Goal: Task Accomplishment & Management: Complete application form

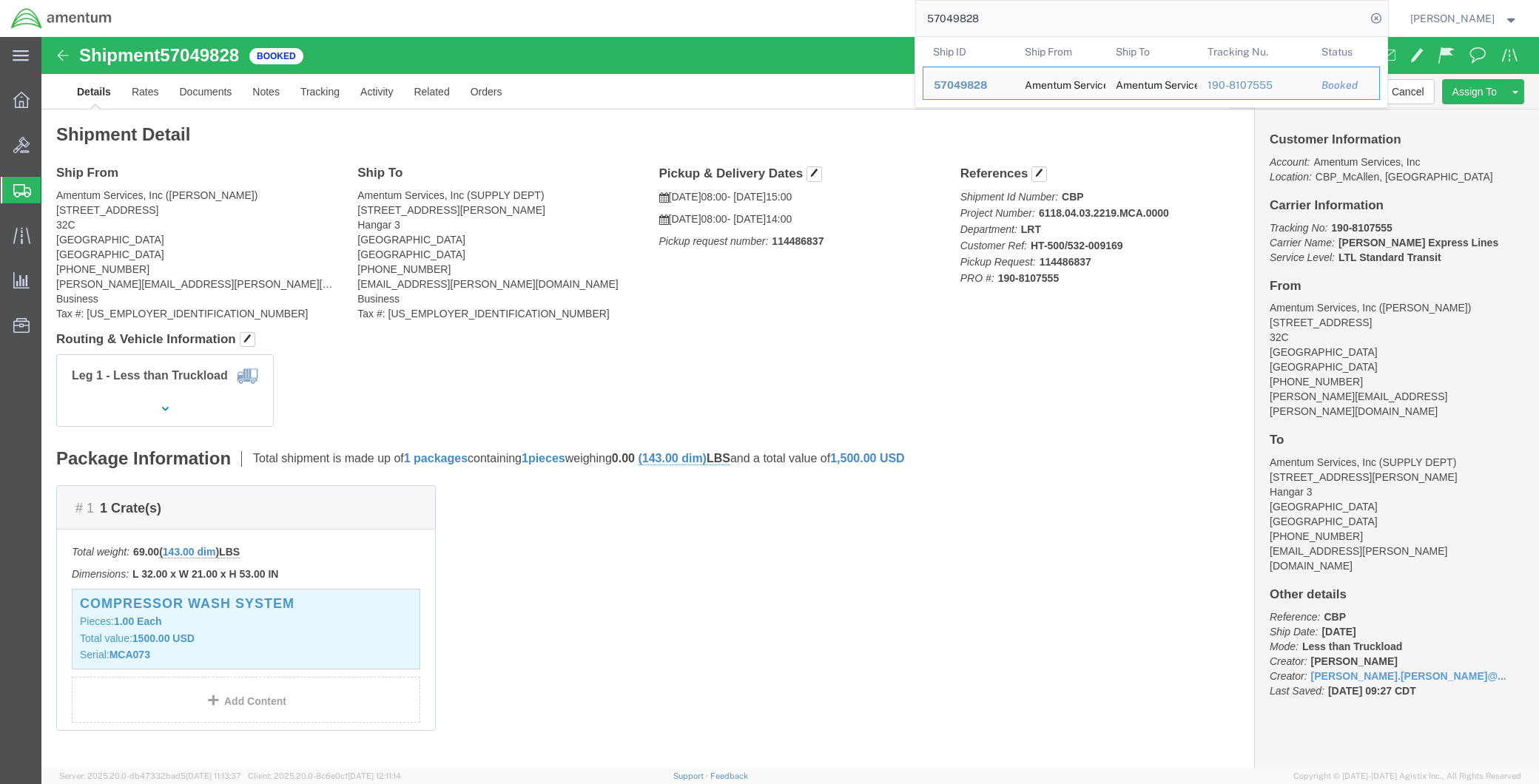
click at [0, 0] on span "Create Shipment" at bounding box center [0, 0] width 0 height 0
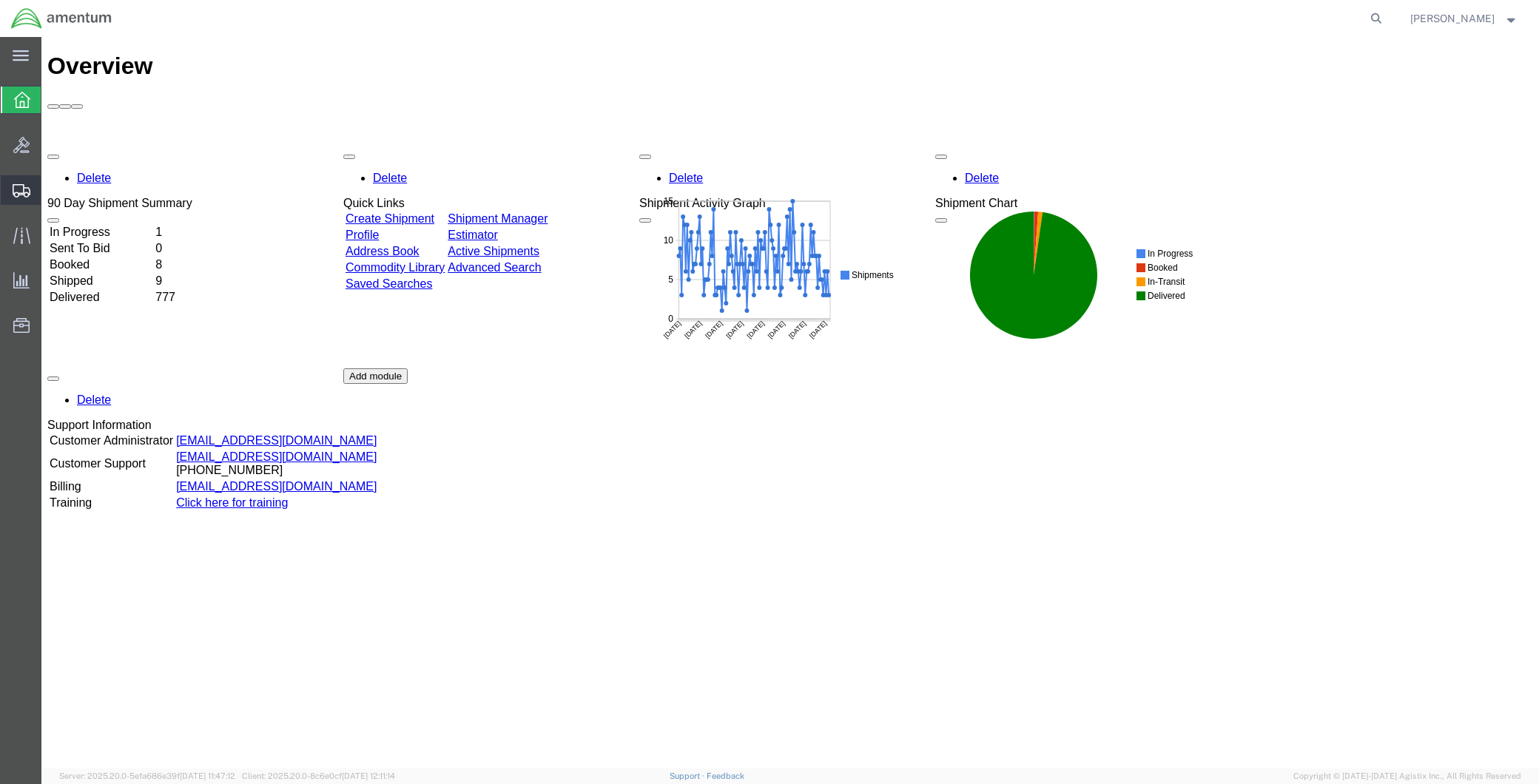
click at [0, 0] on span "Create Shipment" at bounding box center [0, 0] width 0 height 0
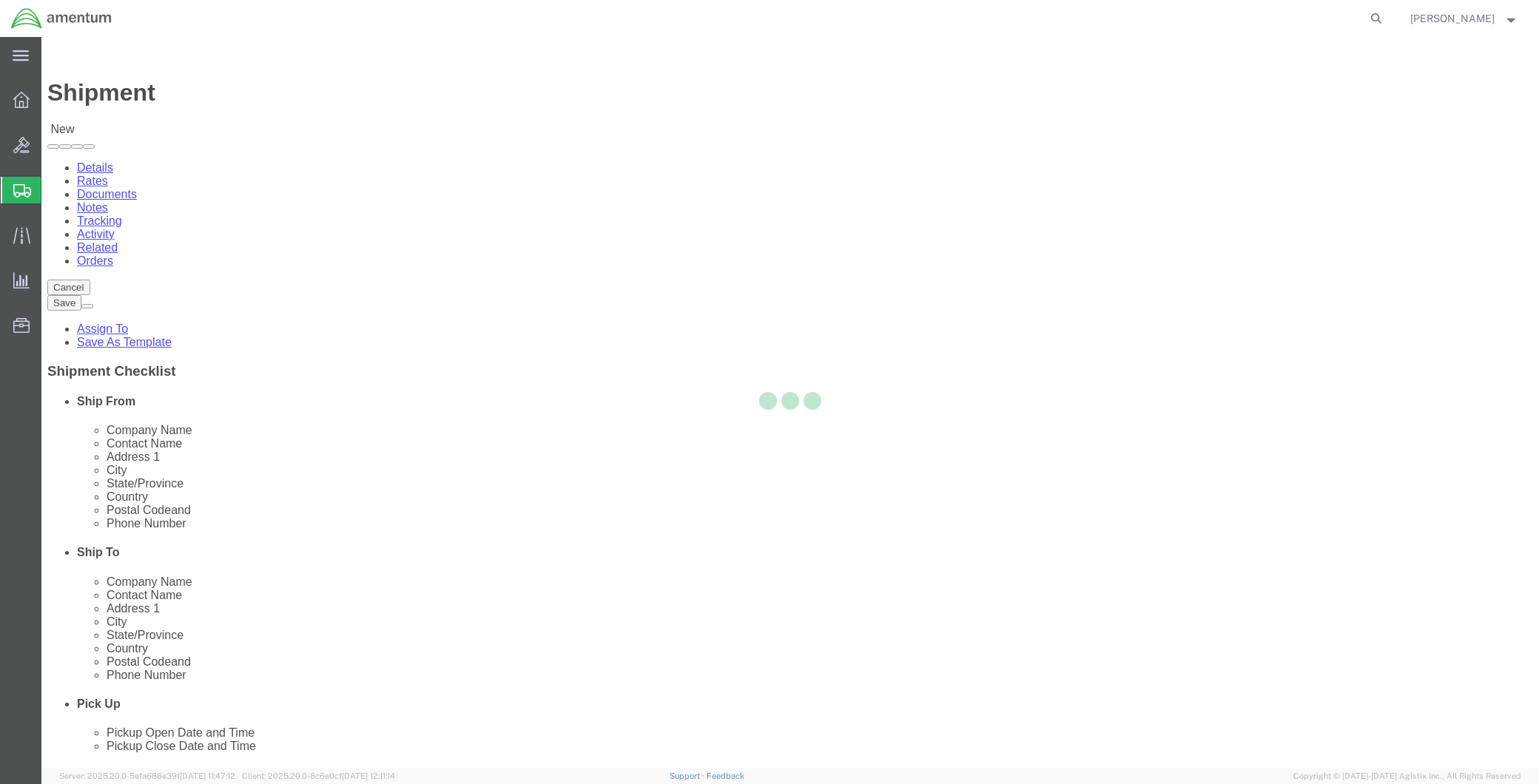
click at [329, 256] on div at bounding box center [790, 403] width 1497 height 731
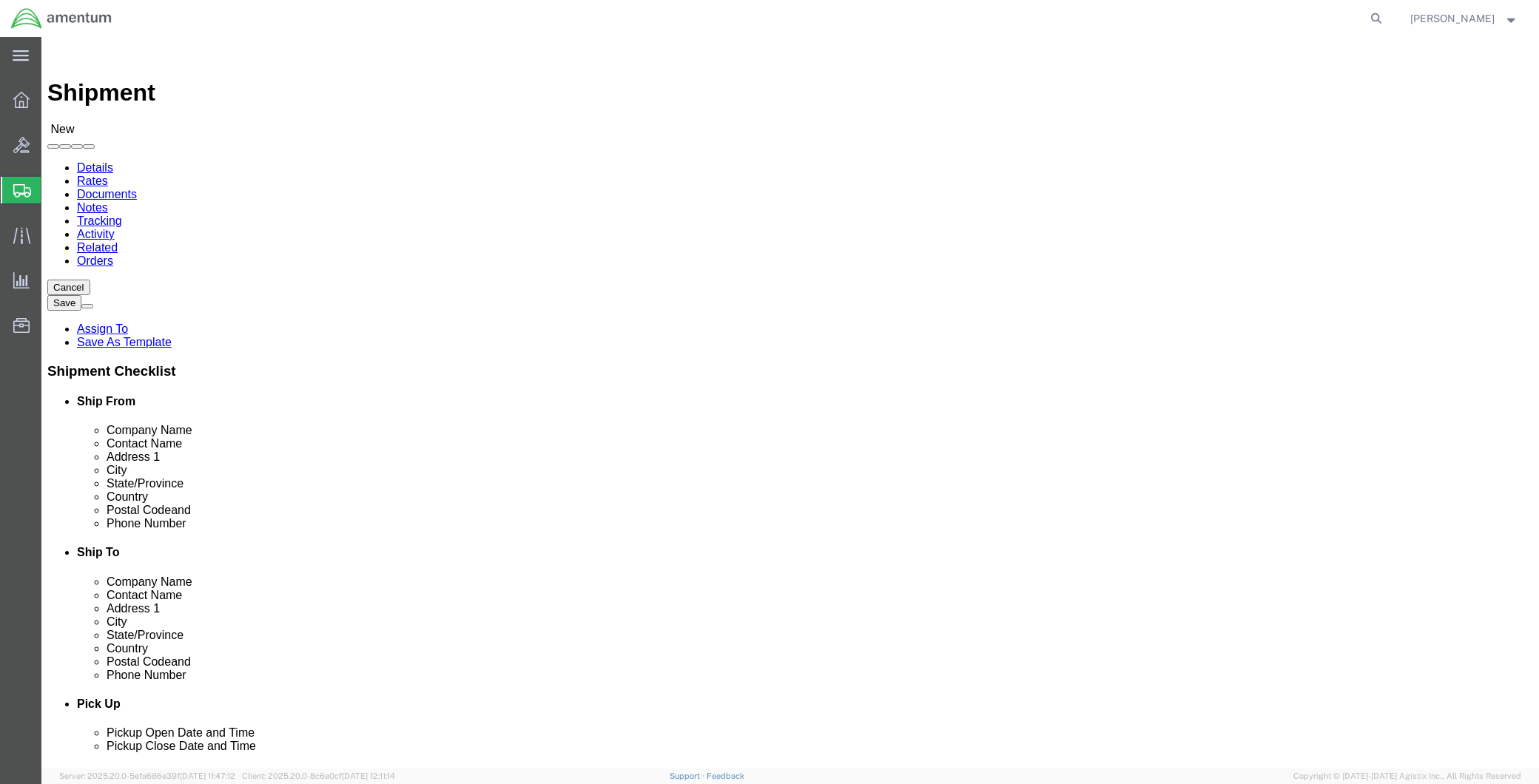
select select
type input "mca"
select select "49941"
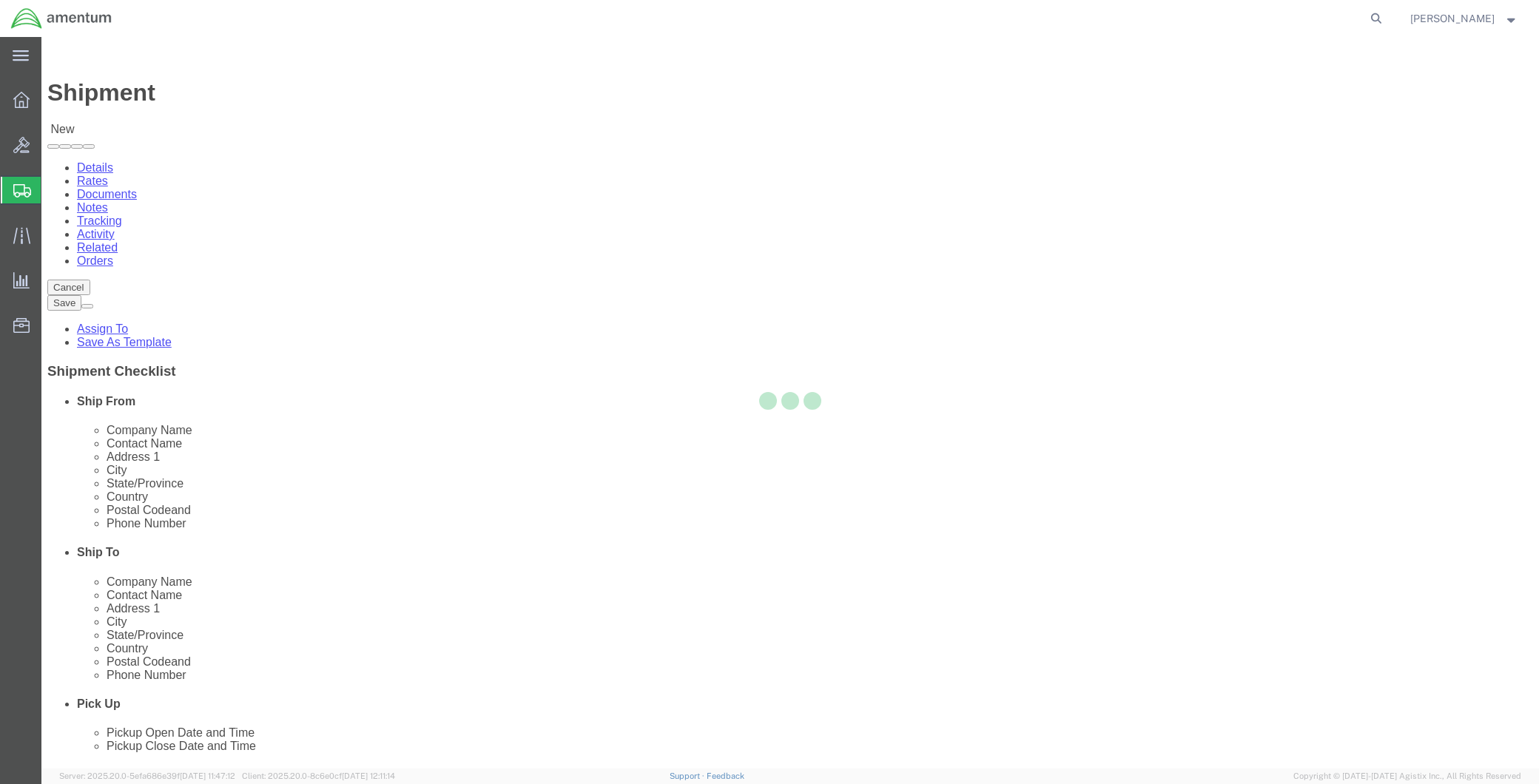
select select "TX"
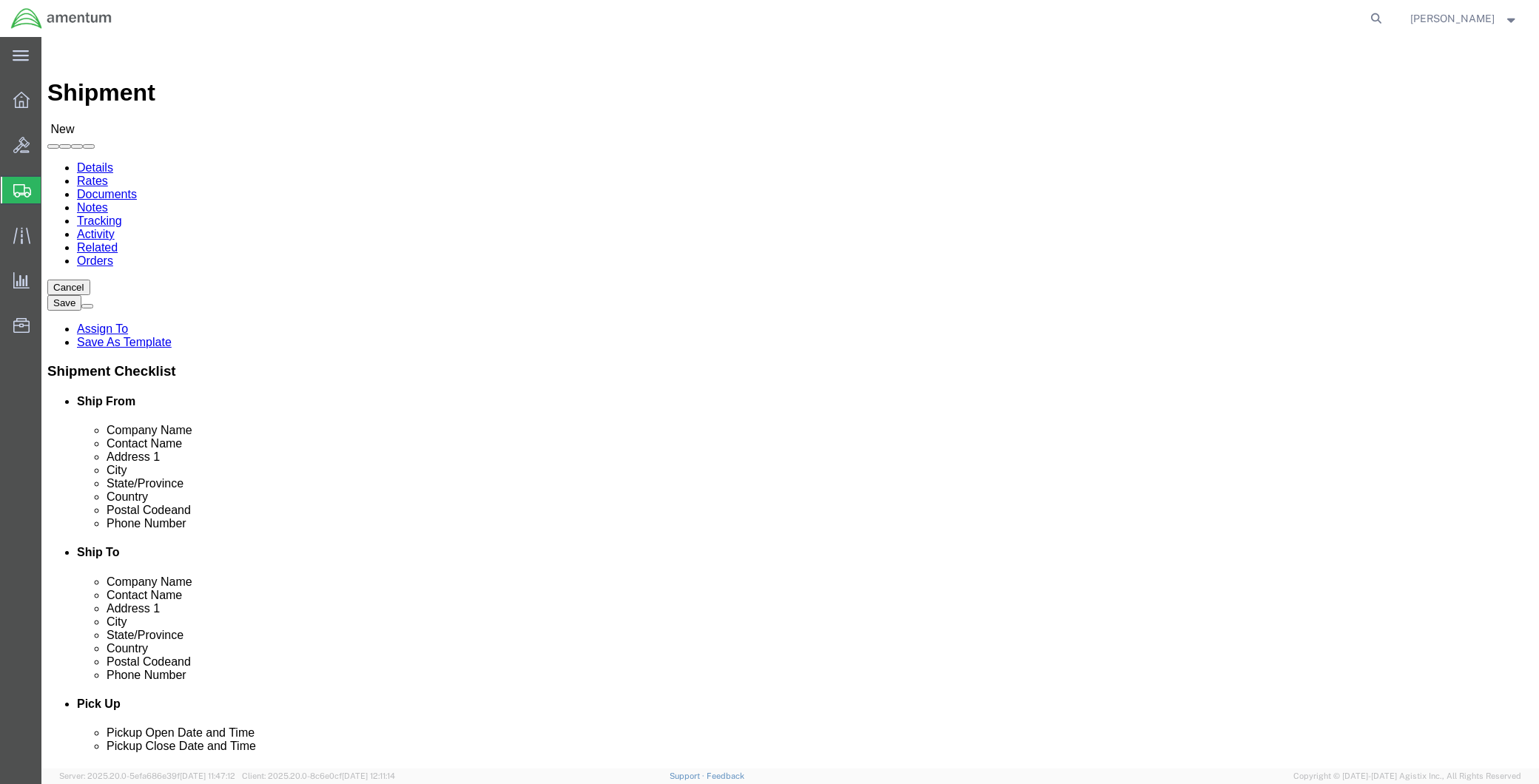
type input "yuma"
select select "49951"
select select "AZ"
click div "Location CBP_Yuma, AZ_YUM My Profile Location 1002-4122-6 1006-5256-0 1026-8910…"
drag, startPoint x: 917, startPoint y: 305, endPoint x: 783, endPoint y: 305, distance: 134.0
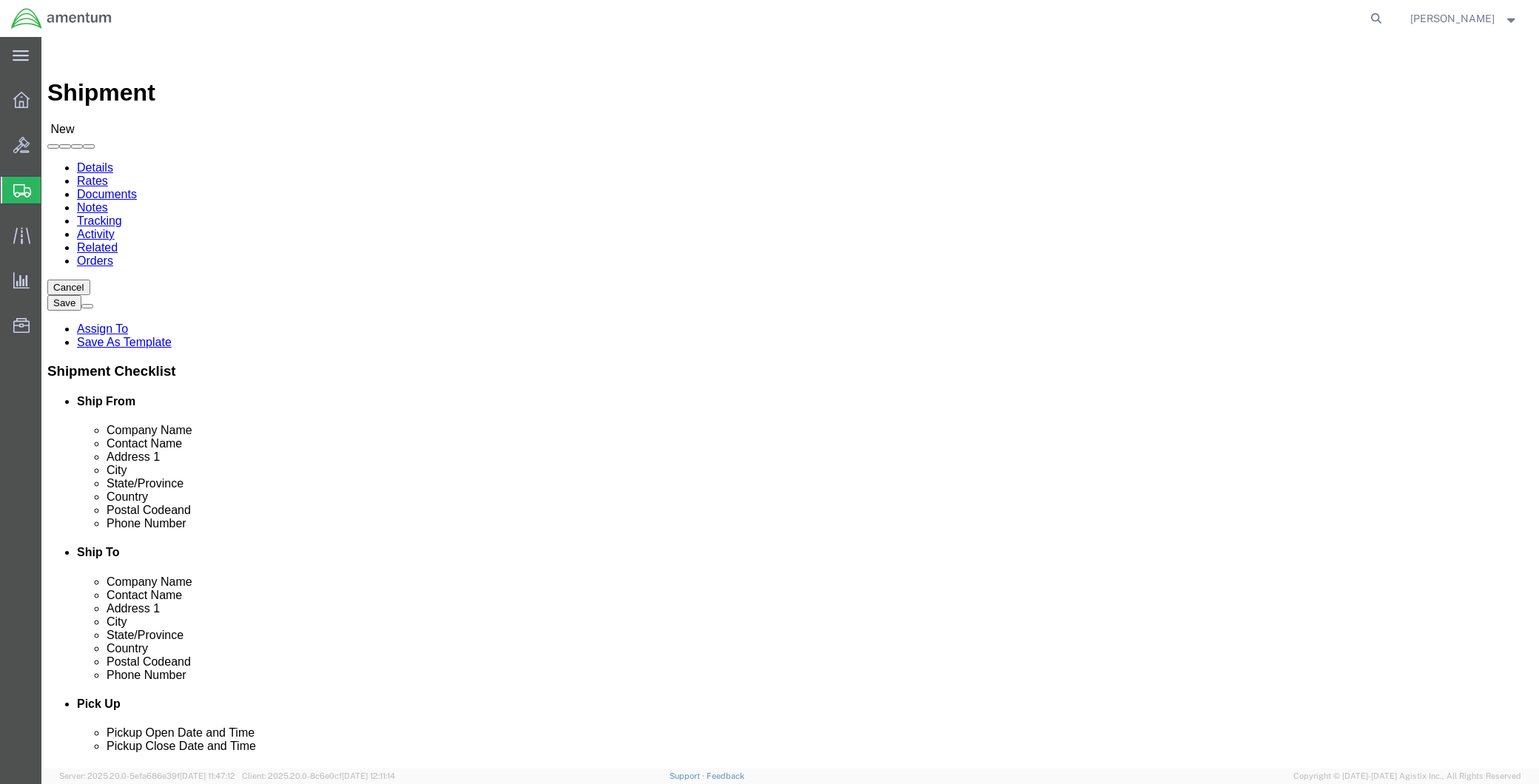
click div "Contact Name"
drag, startPoint x: 885, startPoint y: 305, endPoint x: 915, endPoint y: 305, distance: 30.0
click input "text"
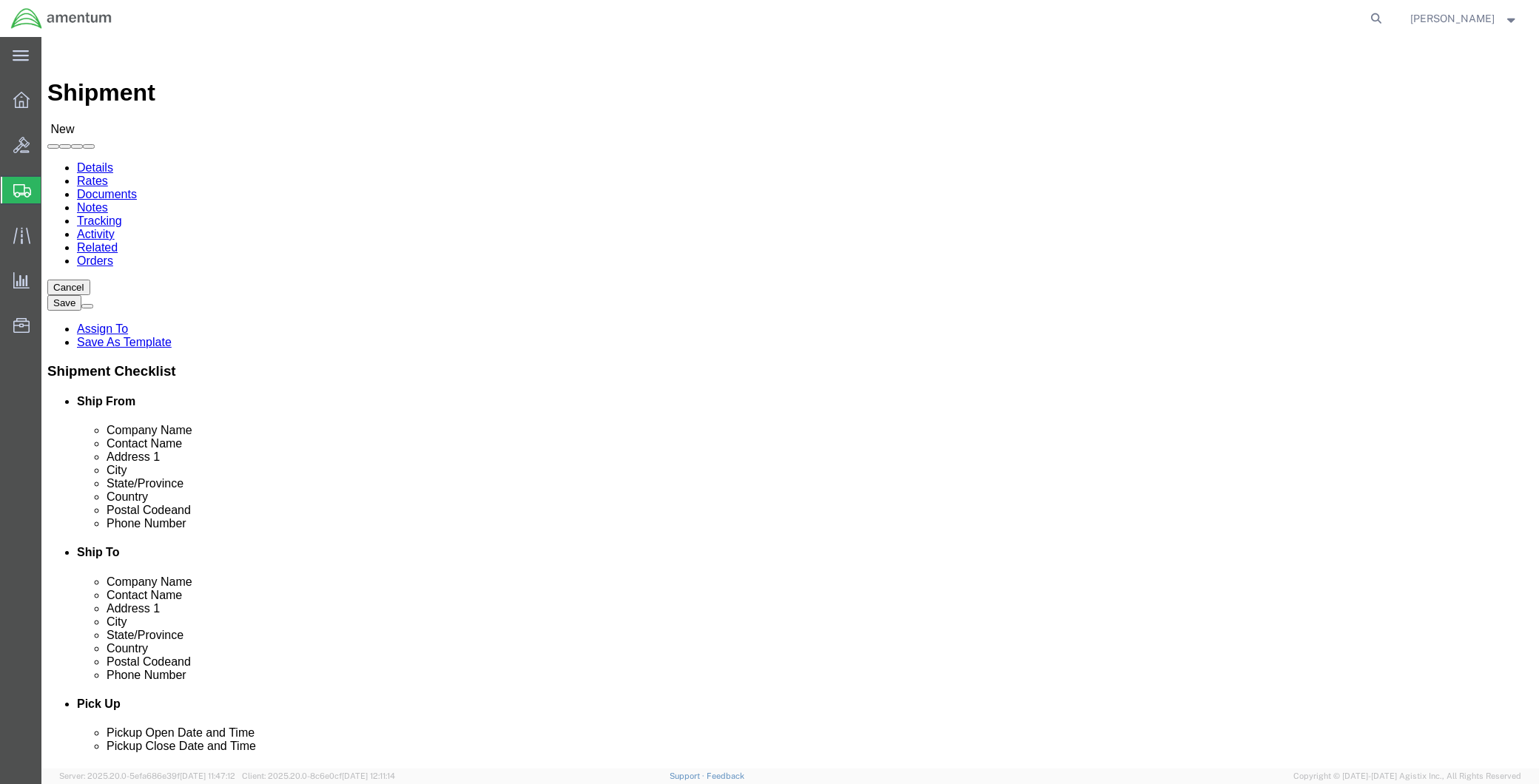
drag, startPoint x: 940, startPoint y: 307, endPoint x: 820, endPoint y: 304, distance: 120.0
click input "text"
paste input "Xavier Cantu"
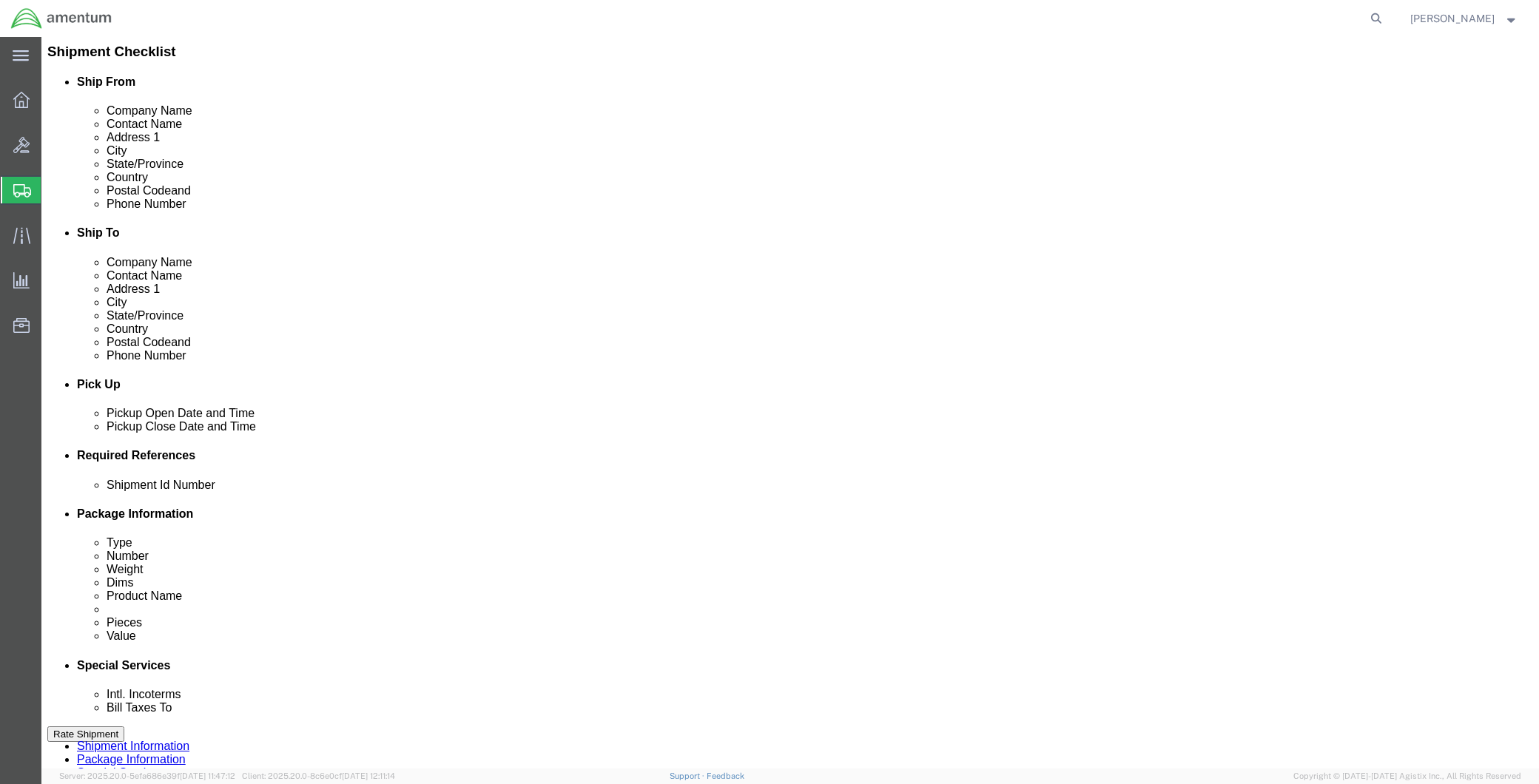
scroll to position [328, 0]
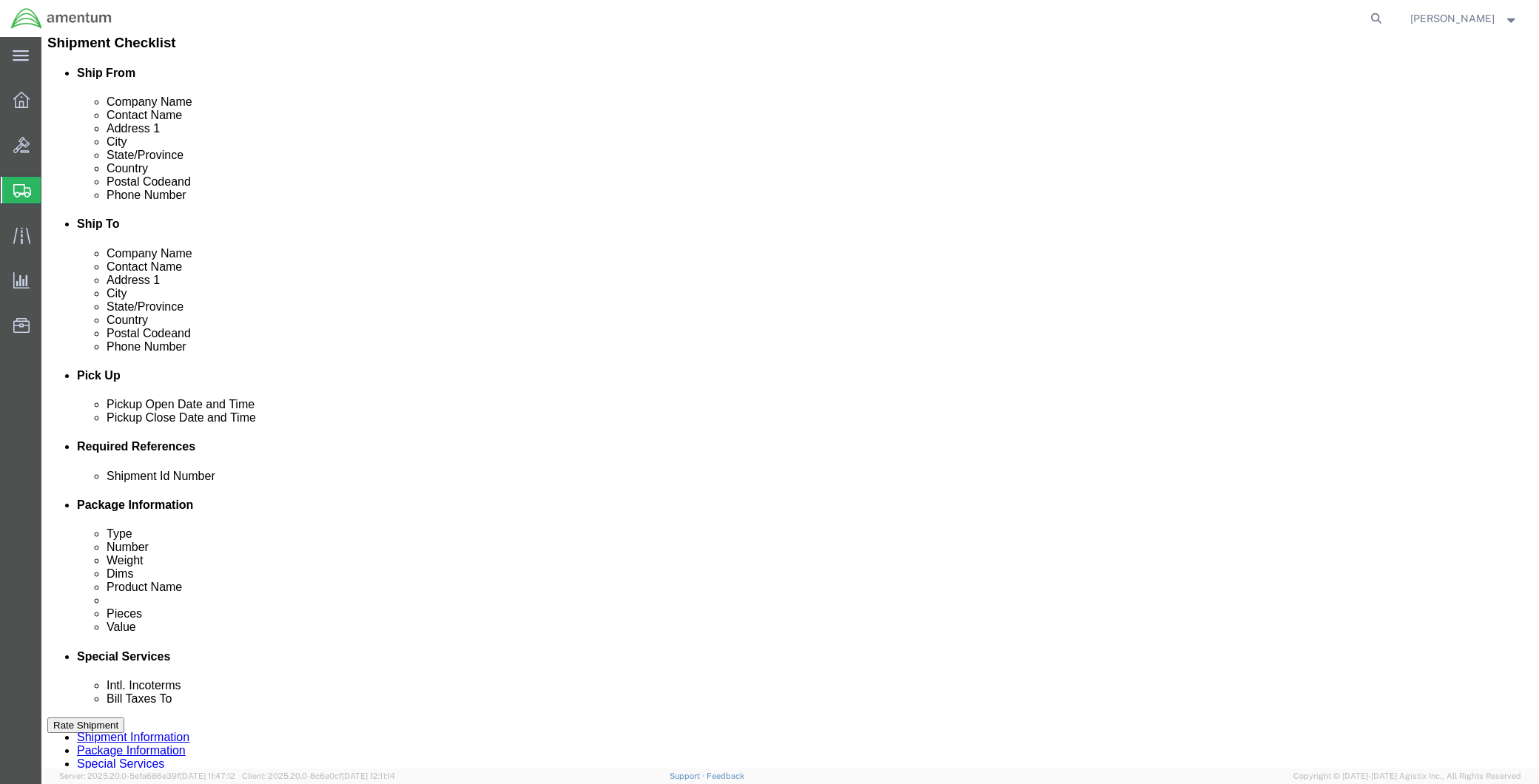
type input "Xavier Cantu"
click div
click input "1:00 PM"
type input "8:00 AM"
click button "Apply"
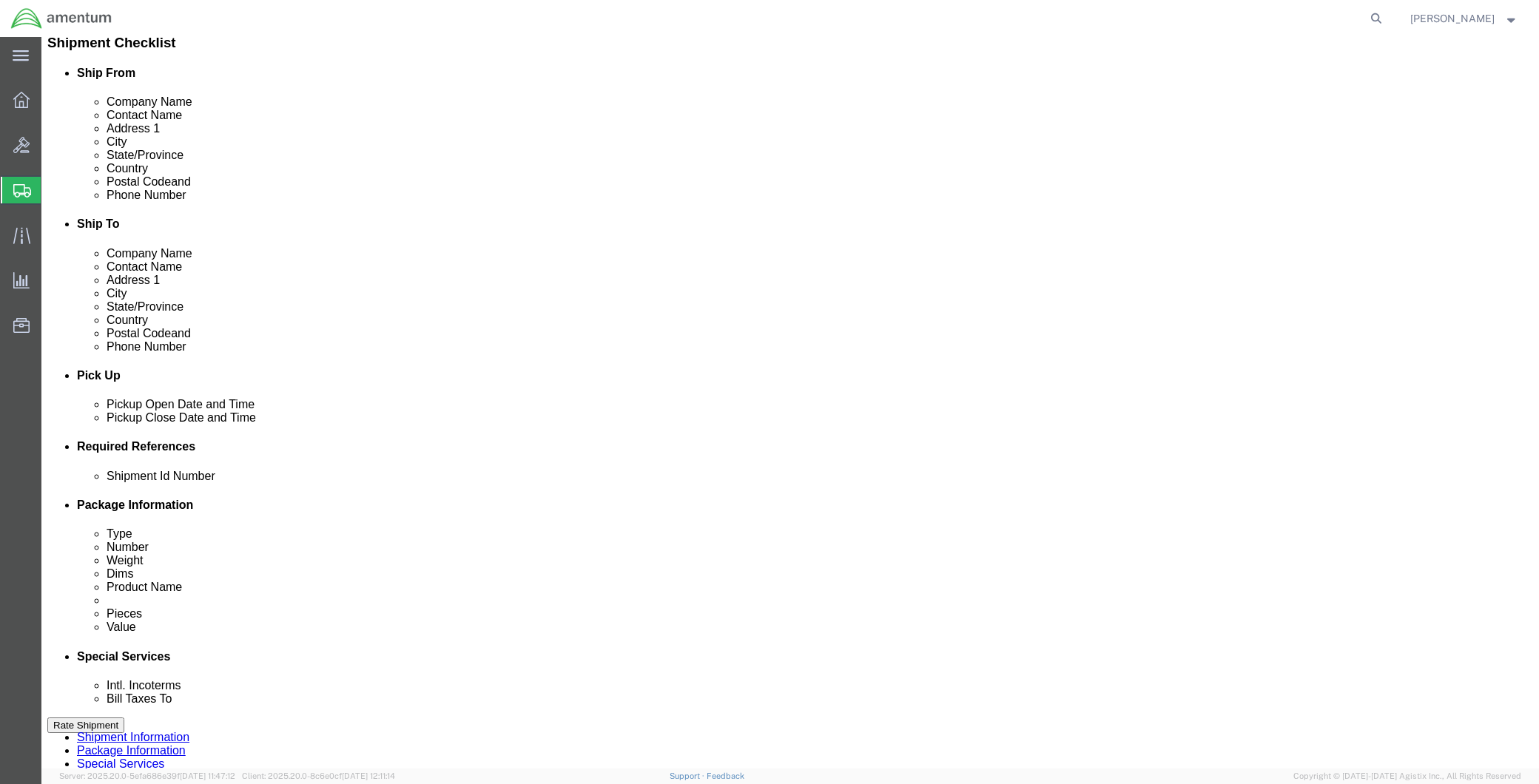
click div
type input "2:00 PM"
click button "Apply"
click input "text"
type input "c"
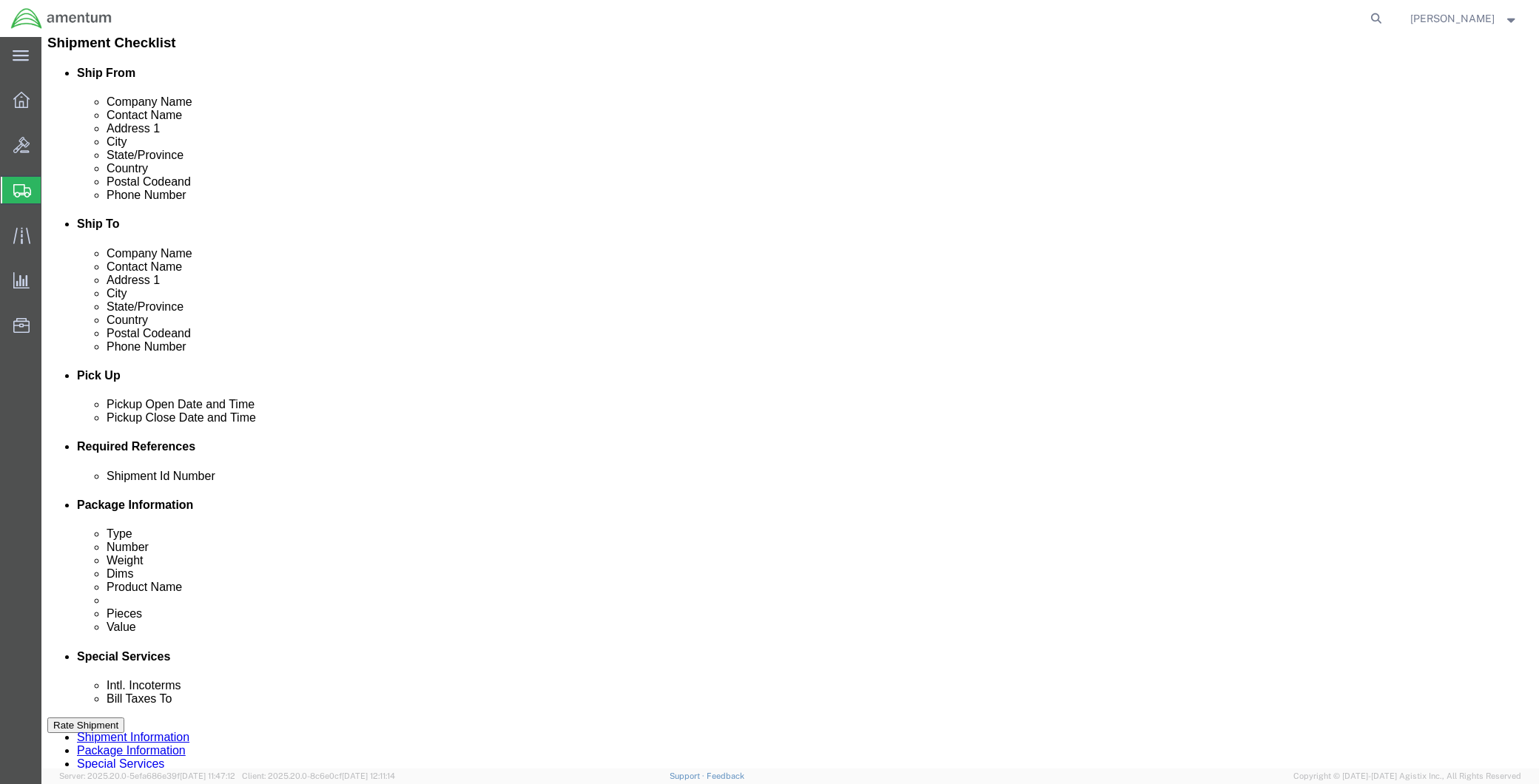
type input "CBP"
drag, startPoint x: 1129, startPoint y: 539, endPoint x: 1058, endPoint y: 559, distance: 73.8
click button "Add reference"
click select "Select Account Type Activity ID Airline Appointment Number ASN Batch Request # …"
select select "DEPT"
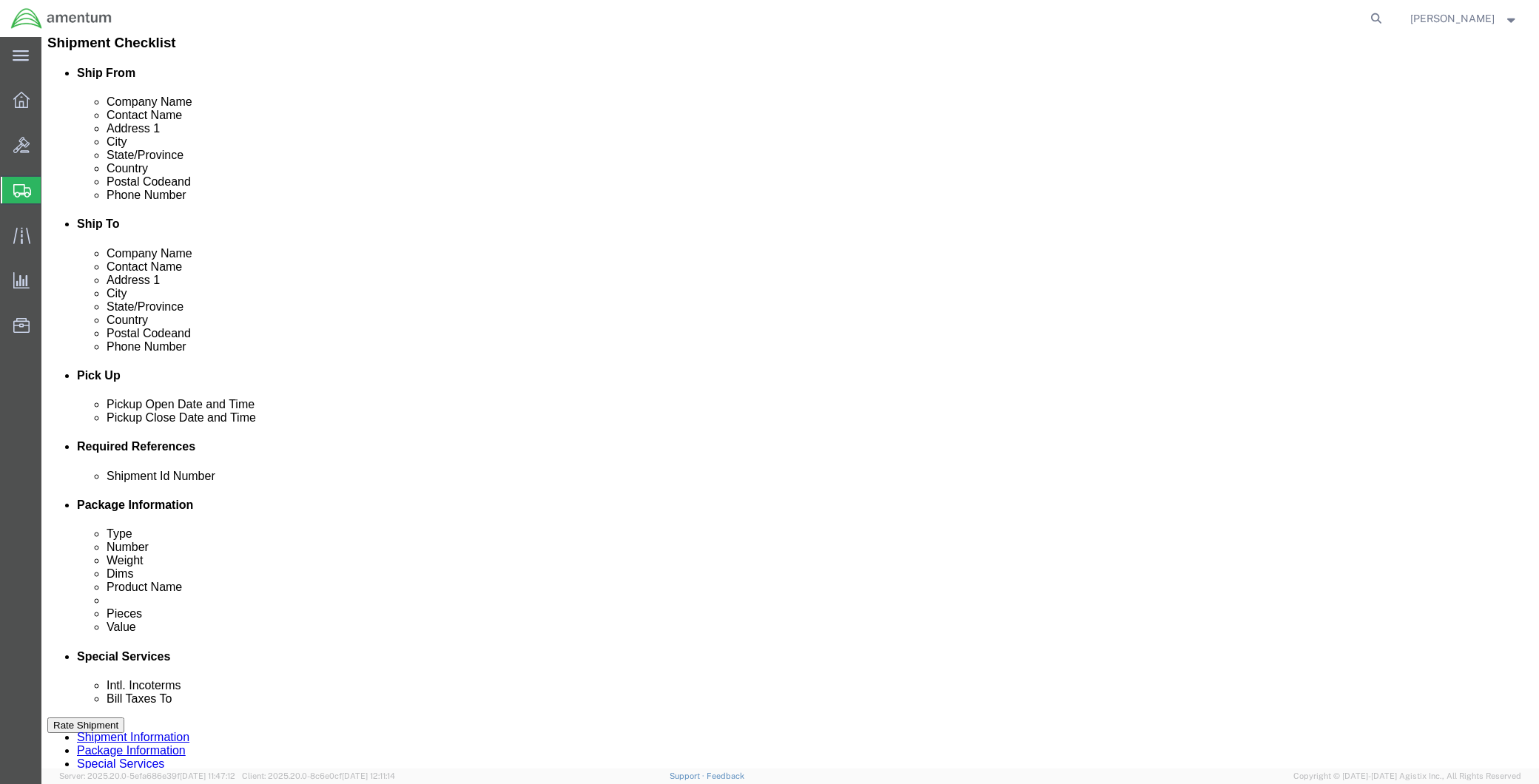
click select "Select Account Type Activity ID Airline Appointment Number ASN Batch Request # …"
click input "text"
type input "GSE"
click button "Add reference"
click select "Select Account Type Activity ID Airline Appointment Number ASN Batch Request # …"
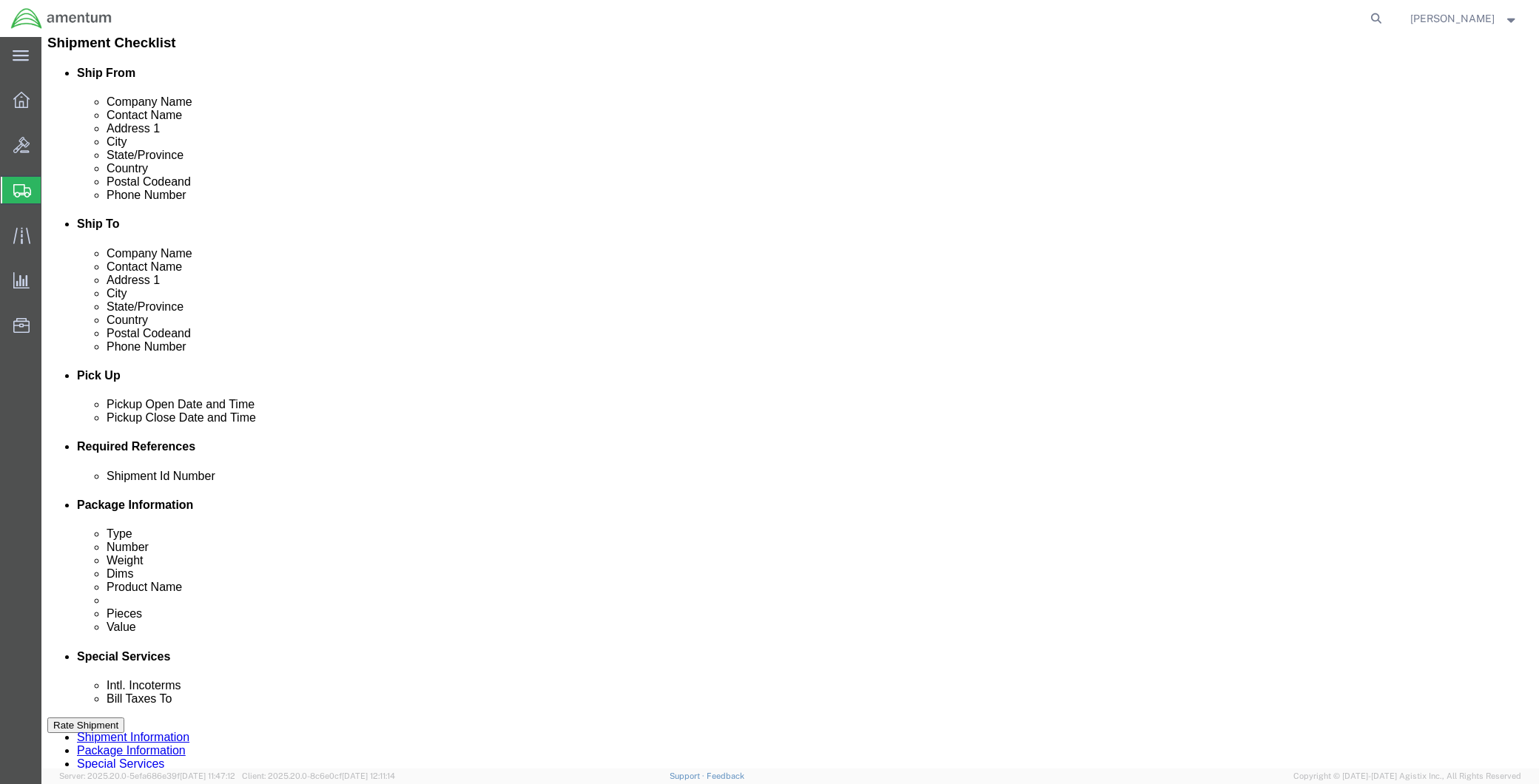
select select "CUSTREF"
click select "Select Account Type Activity ID Airline Appointment Number ASN Batch Request # …"
click input "text"
paste input "HT-500"
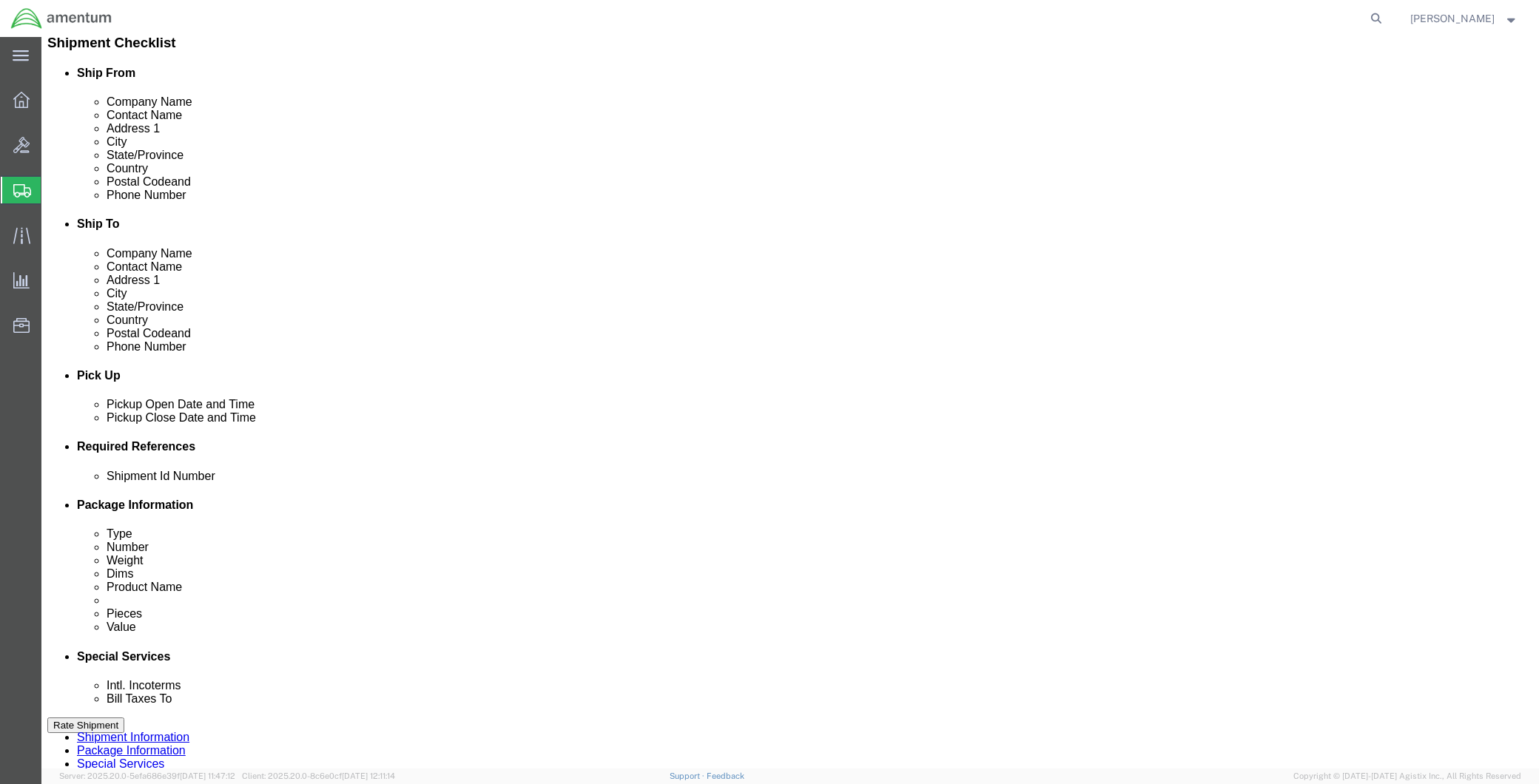
type input "HT-500 PARTS"
click button "Add reference"
click select "Select Account Type Activity ID Airline Appointment Number ASN Batch Request # …"
select select "PROJNUM"
click select "Select Account Type Activity ID Airline Appointment Number ASN Batch Request # …"
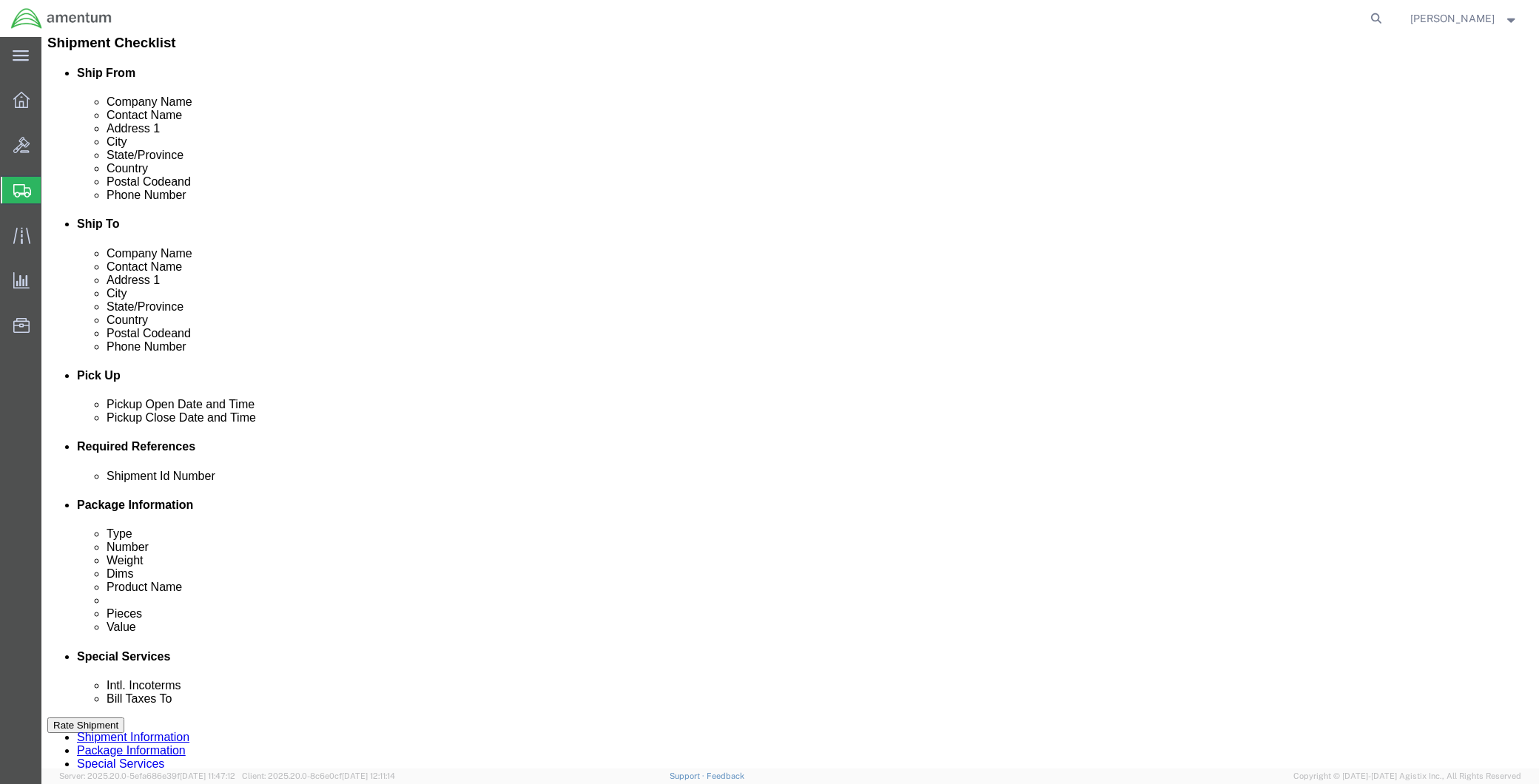
click input "text"
paste input "6118.04.03.2219.MCA.0000"
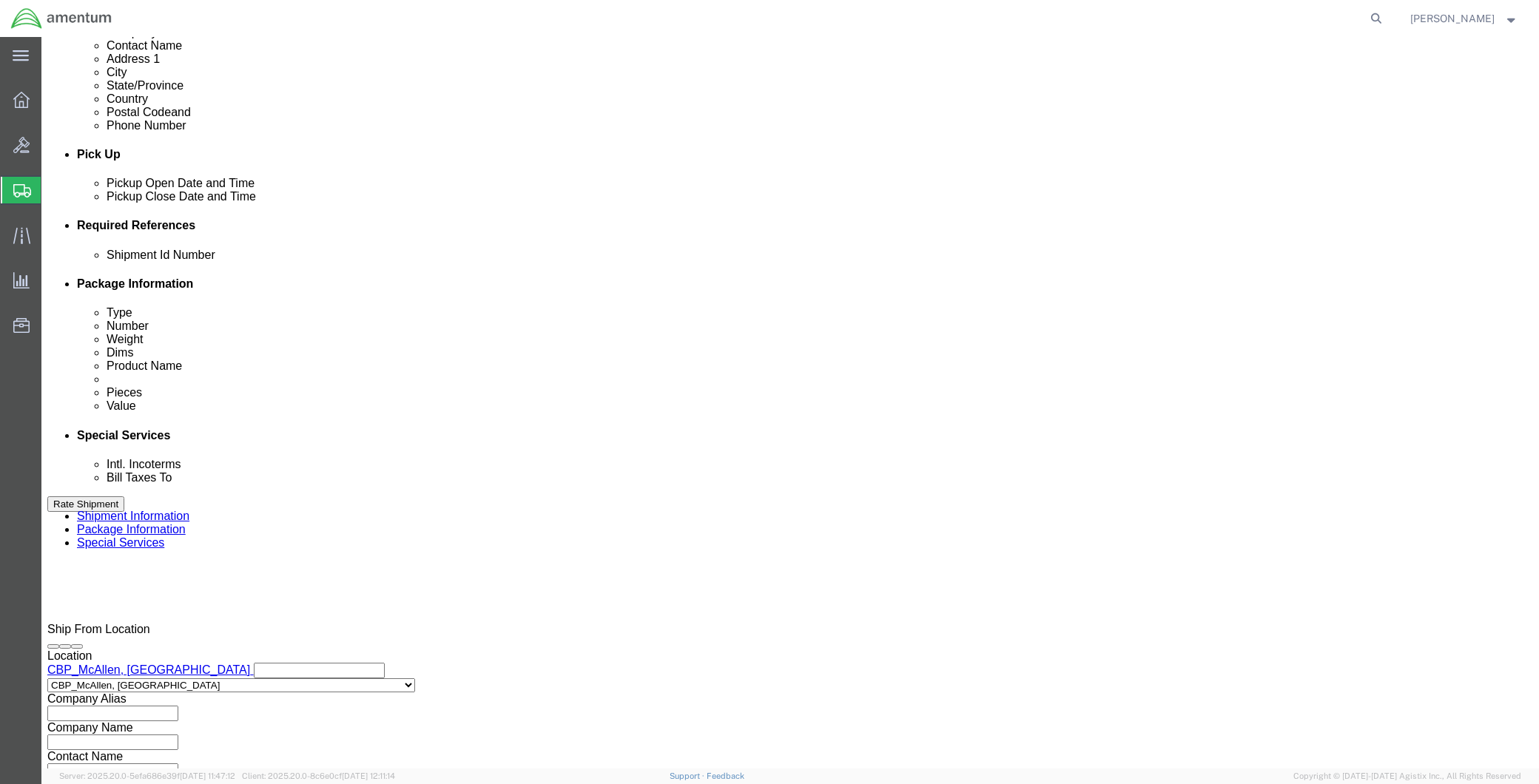
scroll to position [572, 0]
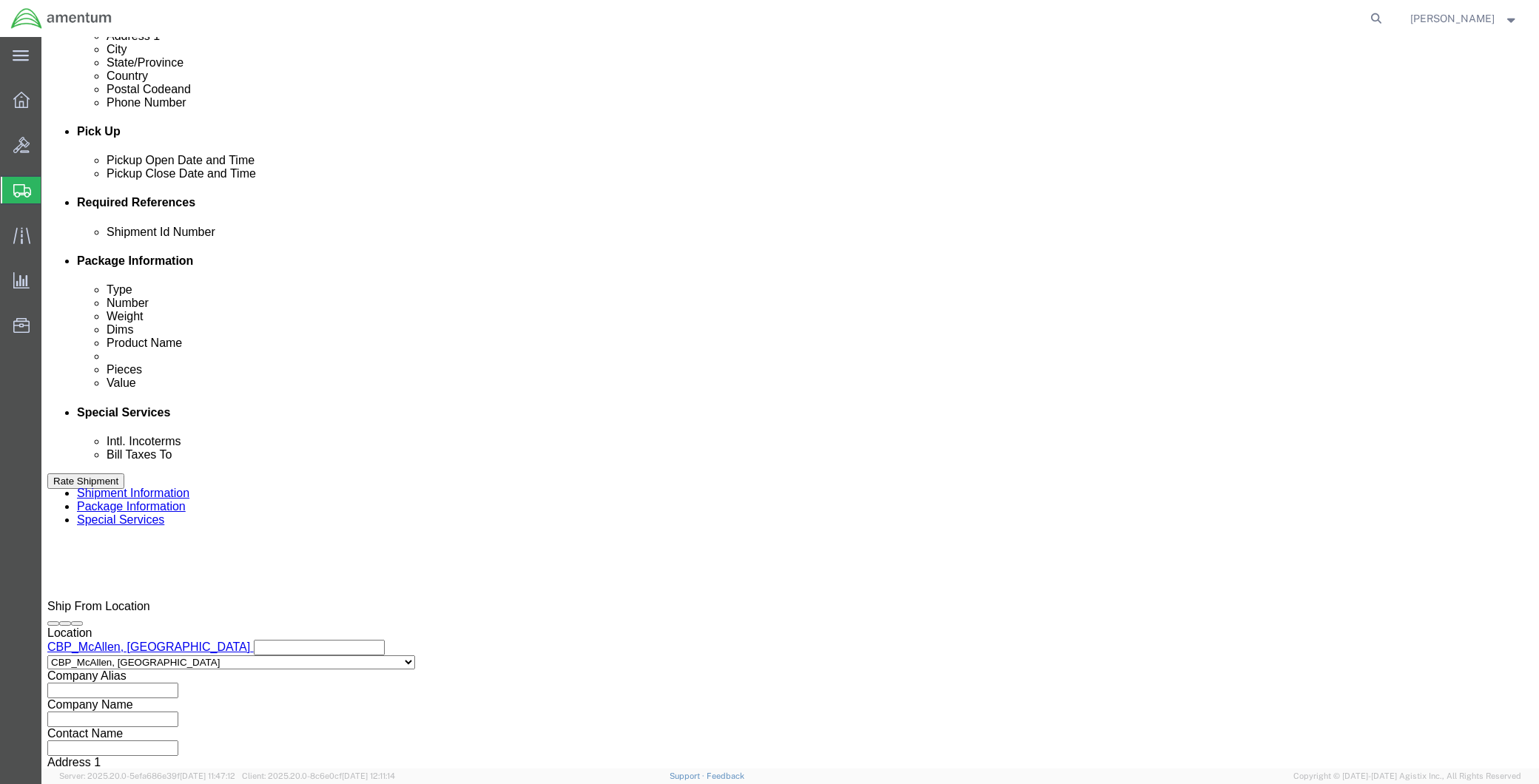
type input "6118.04.03.2219.MCA.0000"
click button "Continue"
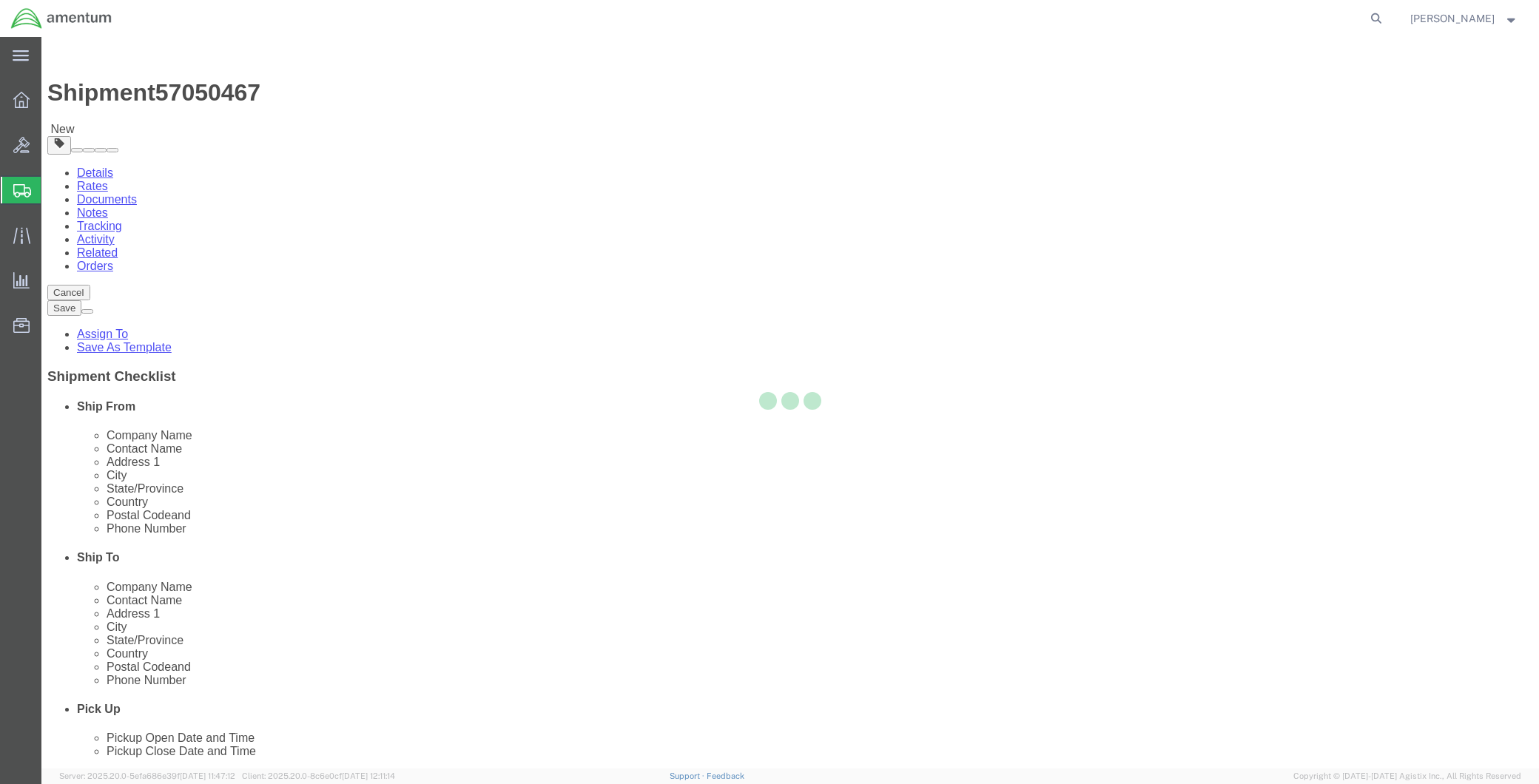
select select "CBOX"
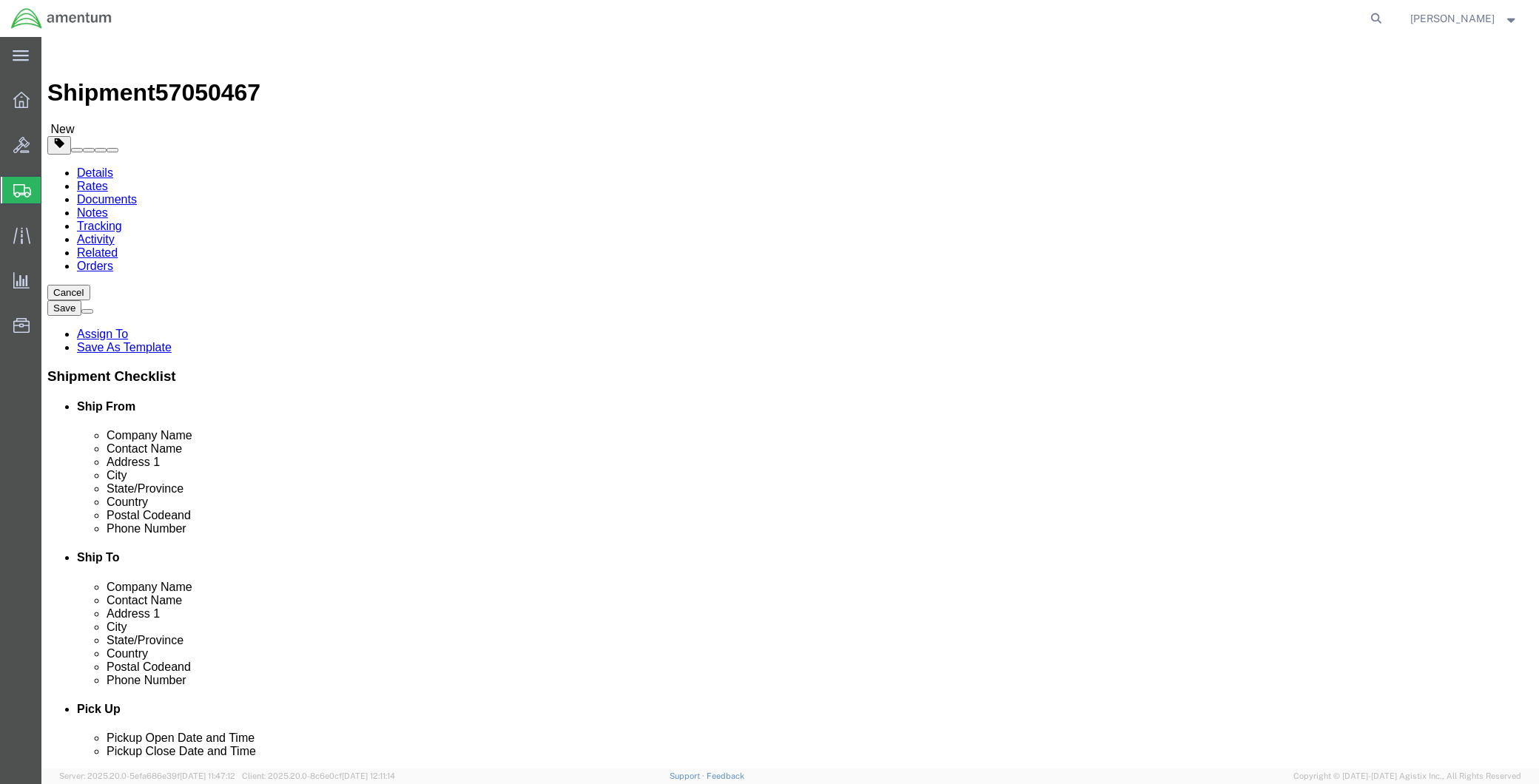
click input "1"
click input "text"
type input "15"
type input "14"
type input "11"
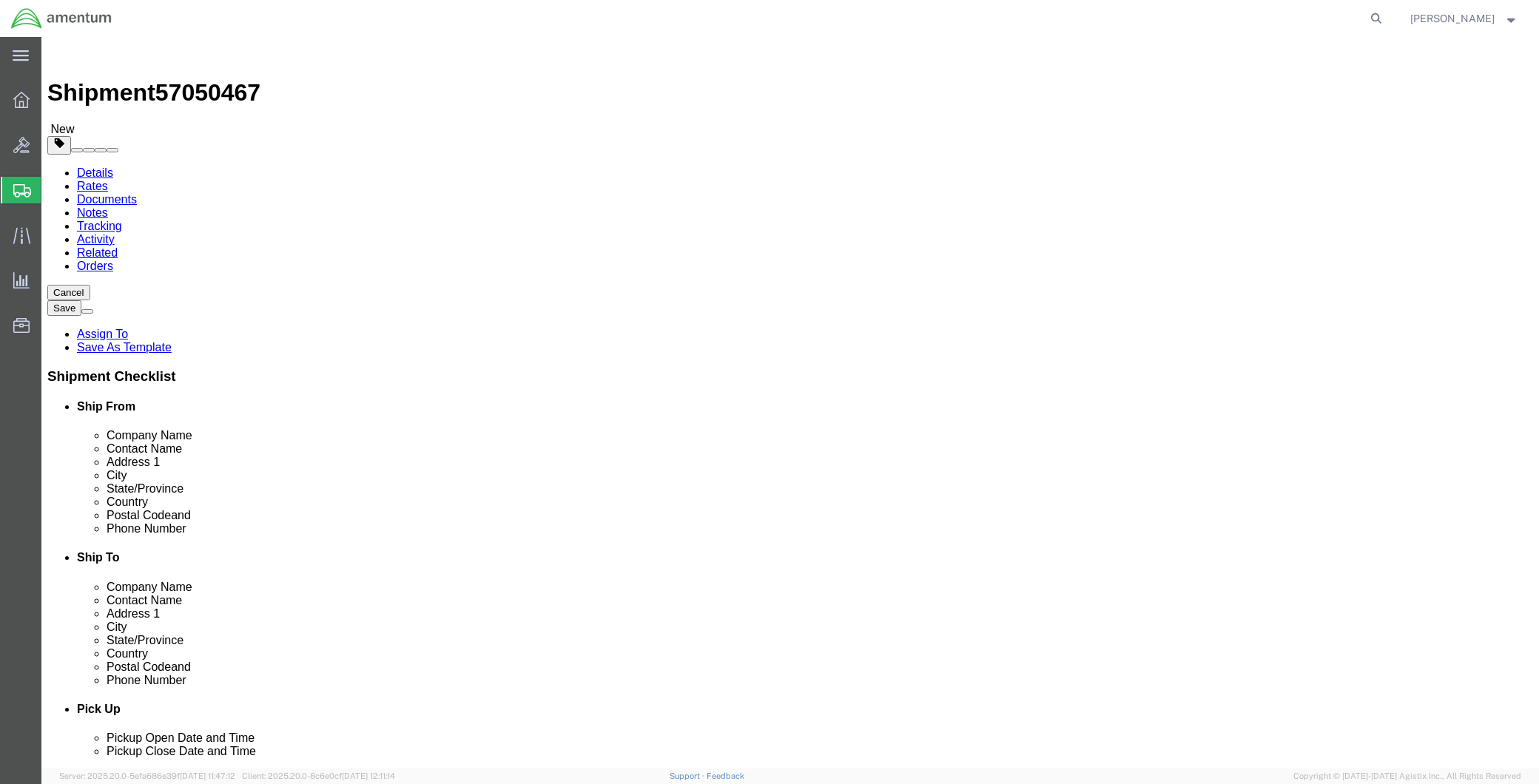
type input "6"
click link "Add Content"
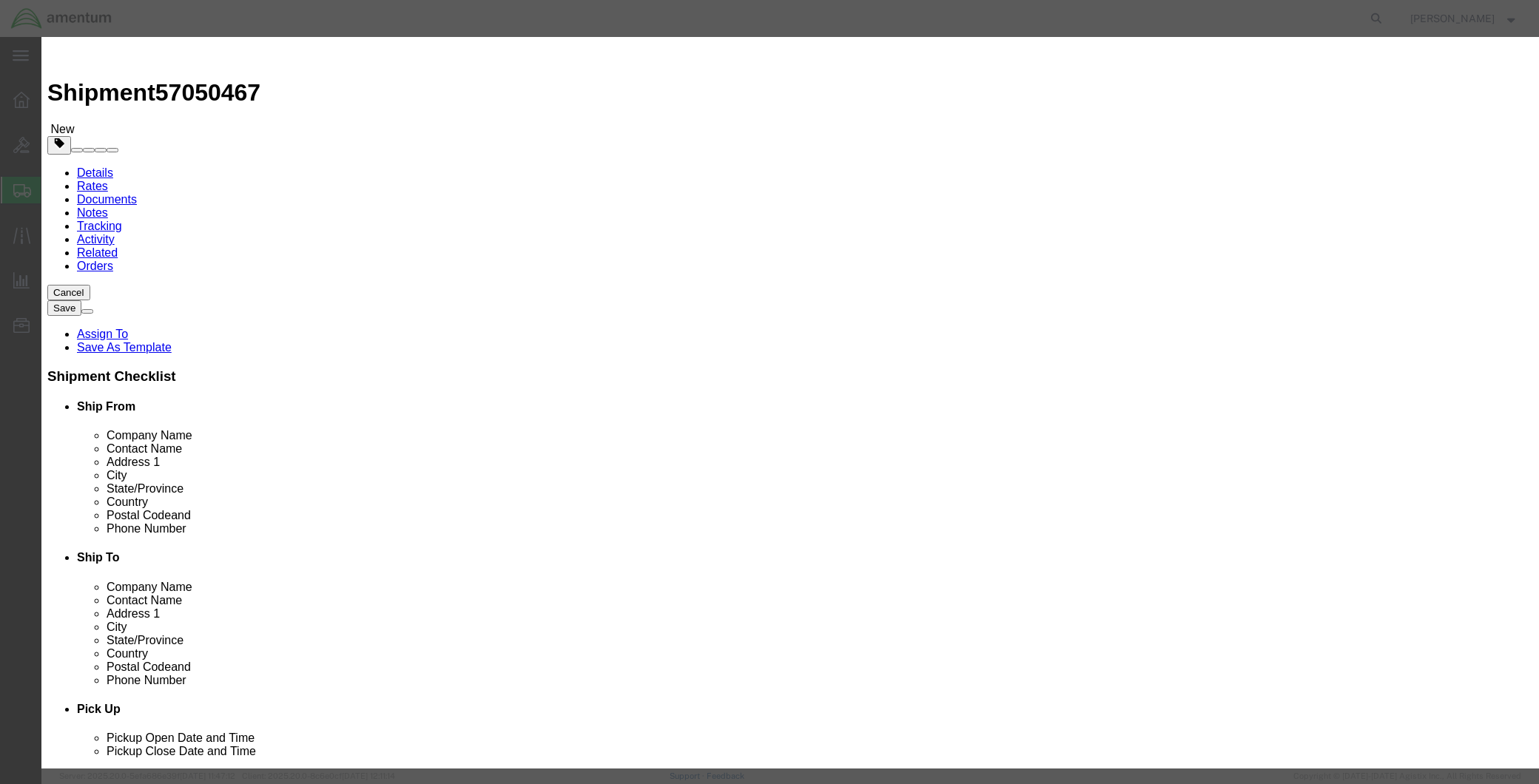
click input "text"
type input "PARTS"
type input "6"
type input "150.00"
click input "PARTS"
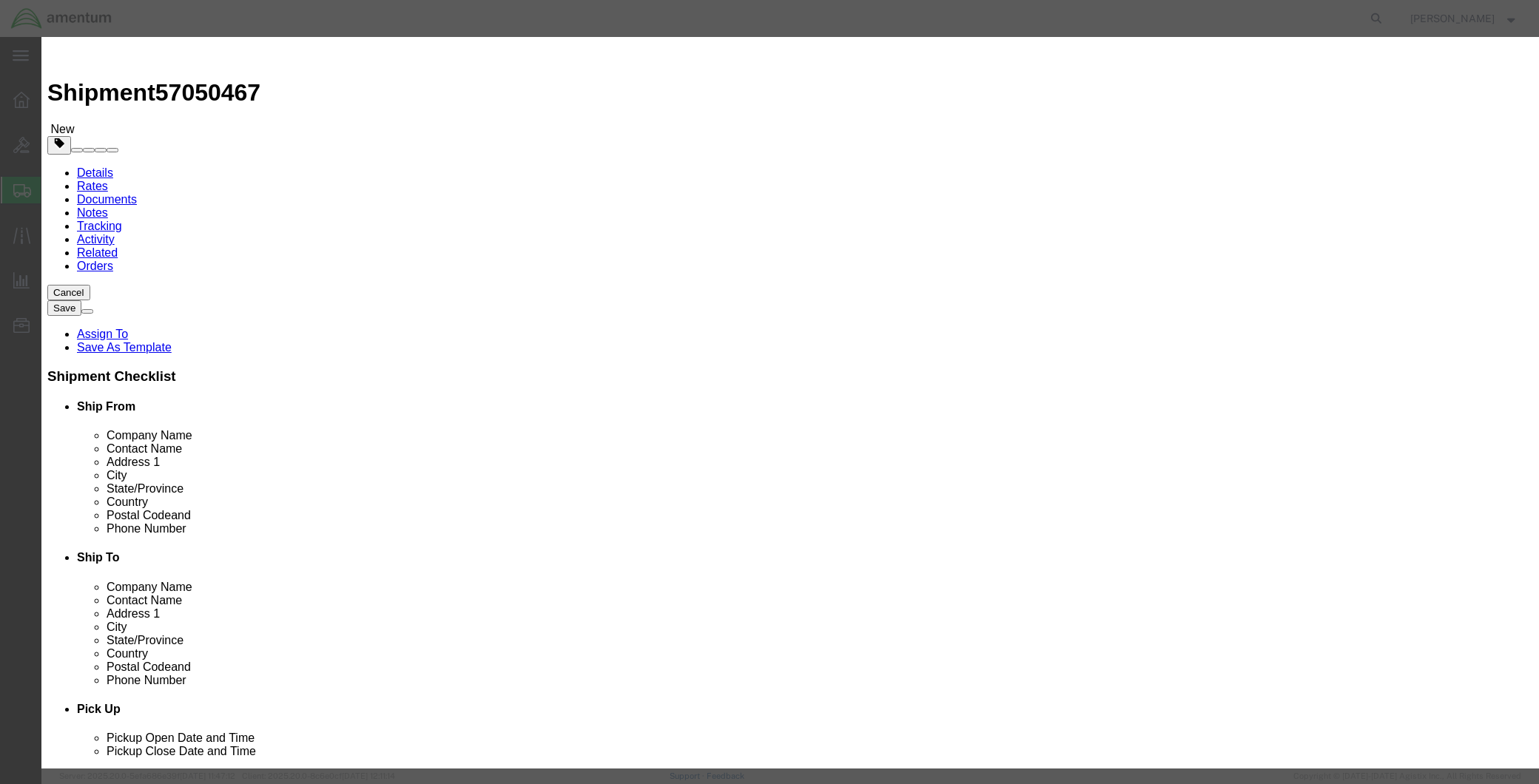
drag, startPoint x: 562, startPoint y: 114, endPoint x: 497, endPoint y: 118, distance: 65.1
click input "AFT PARTS"
type input "AFT PARTS"
click textarea
paste textarea "AFT PARTS"
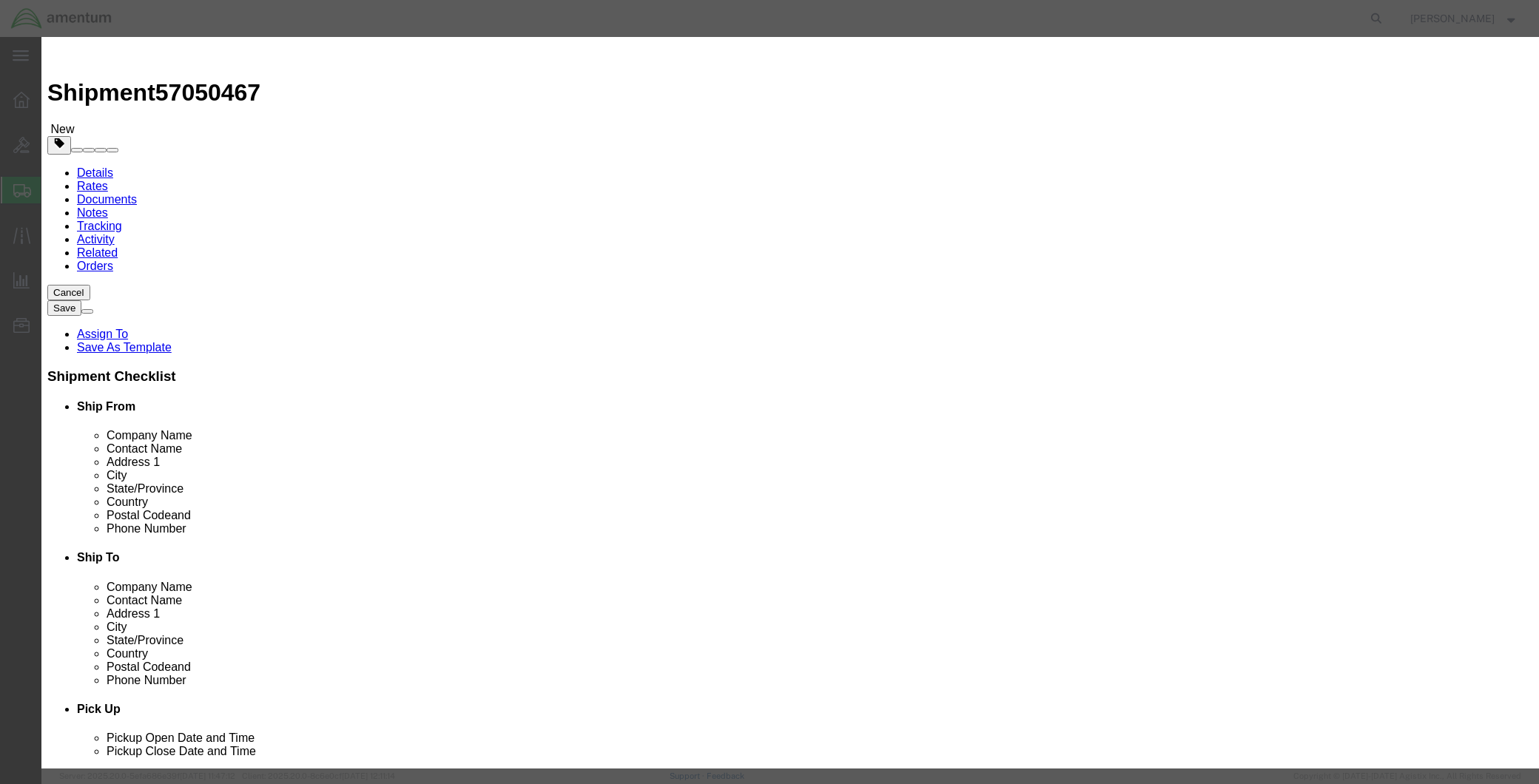
type textarea "AFT PARTS"
click button "Save & Close"
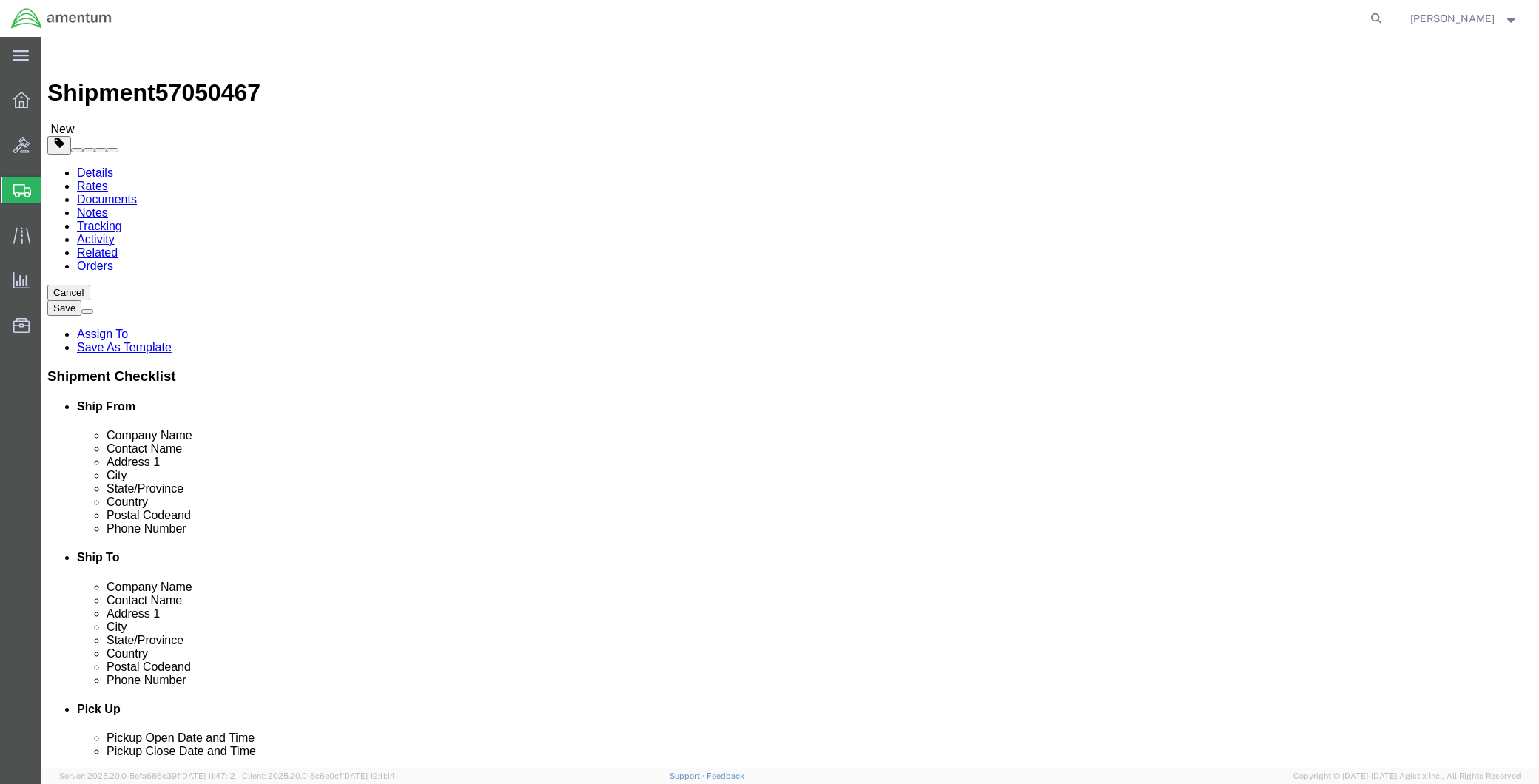
click button "Continue"
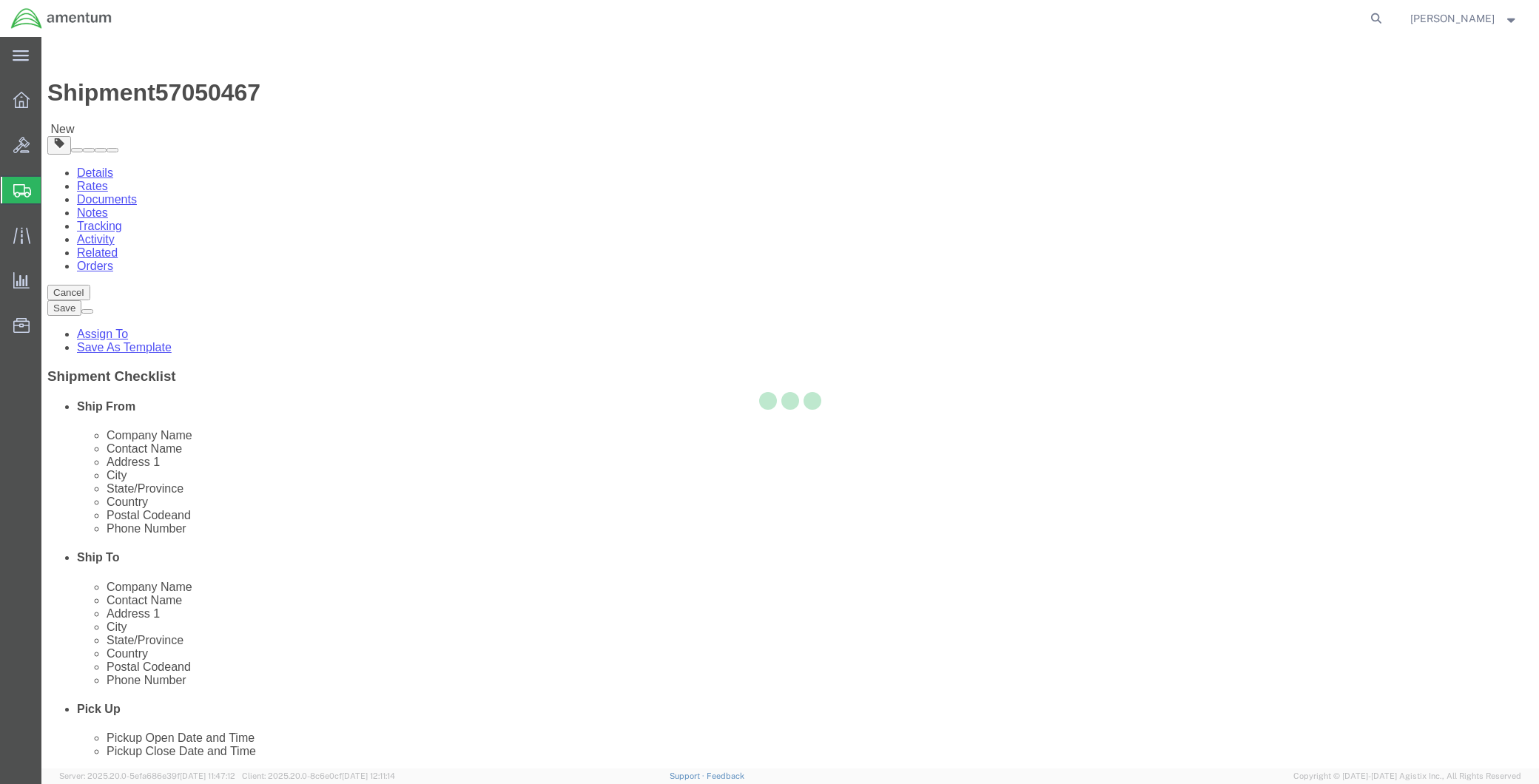
select select
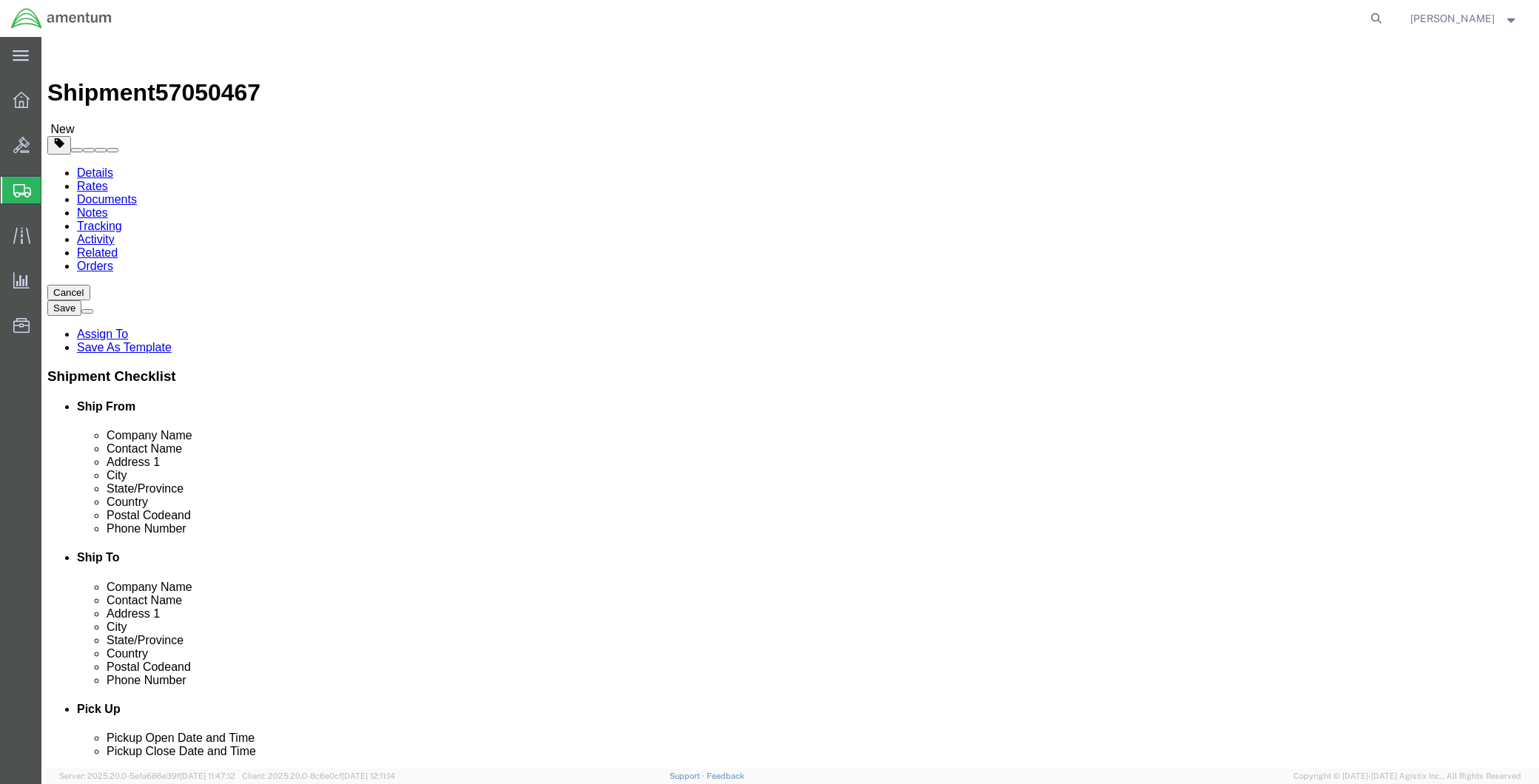
click span "Select one or more"
click span "Site Support"
select select "PICKUP_SITE_SUPPORT"
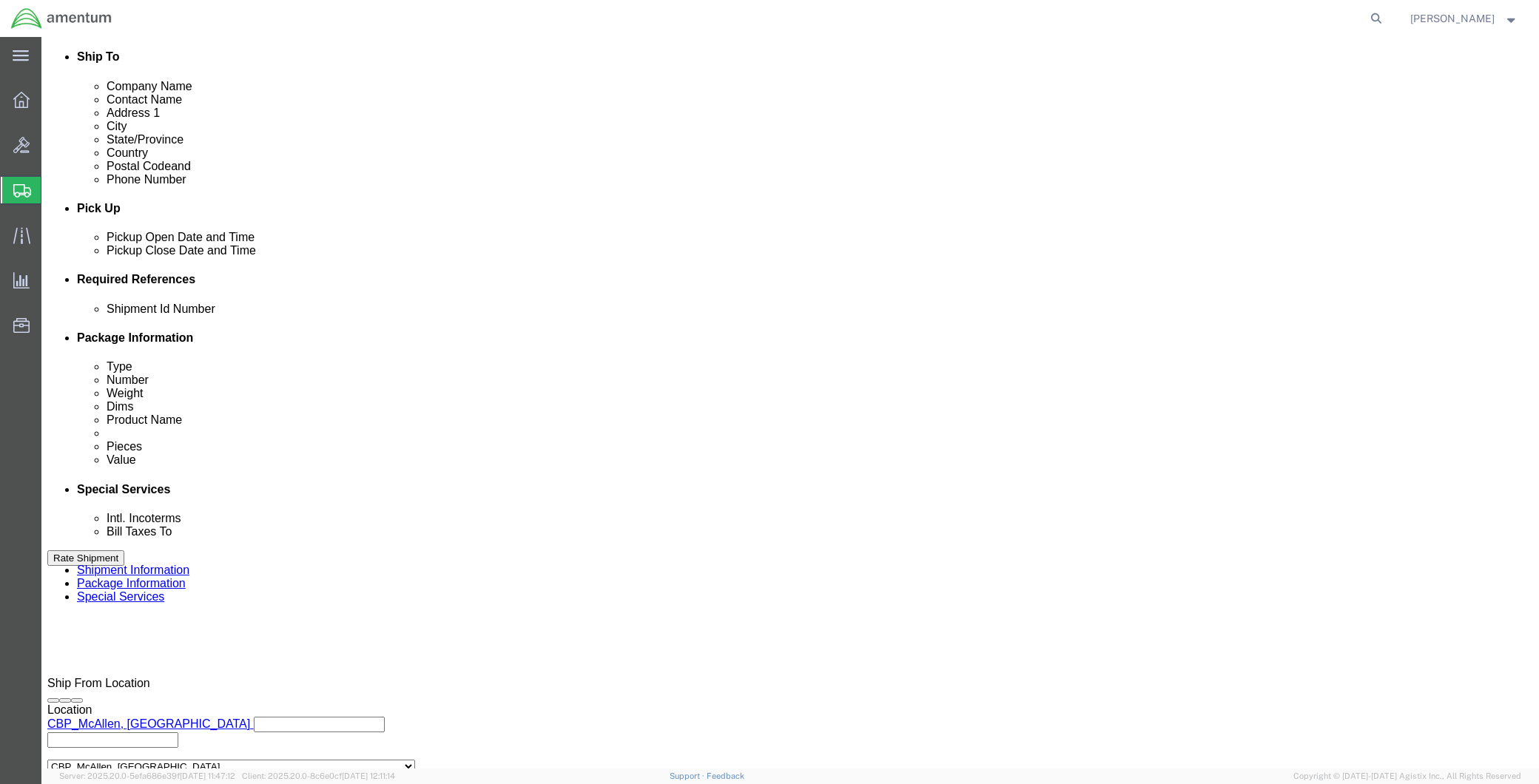
scroll to position [657, 0]
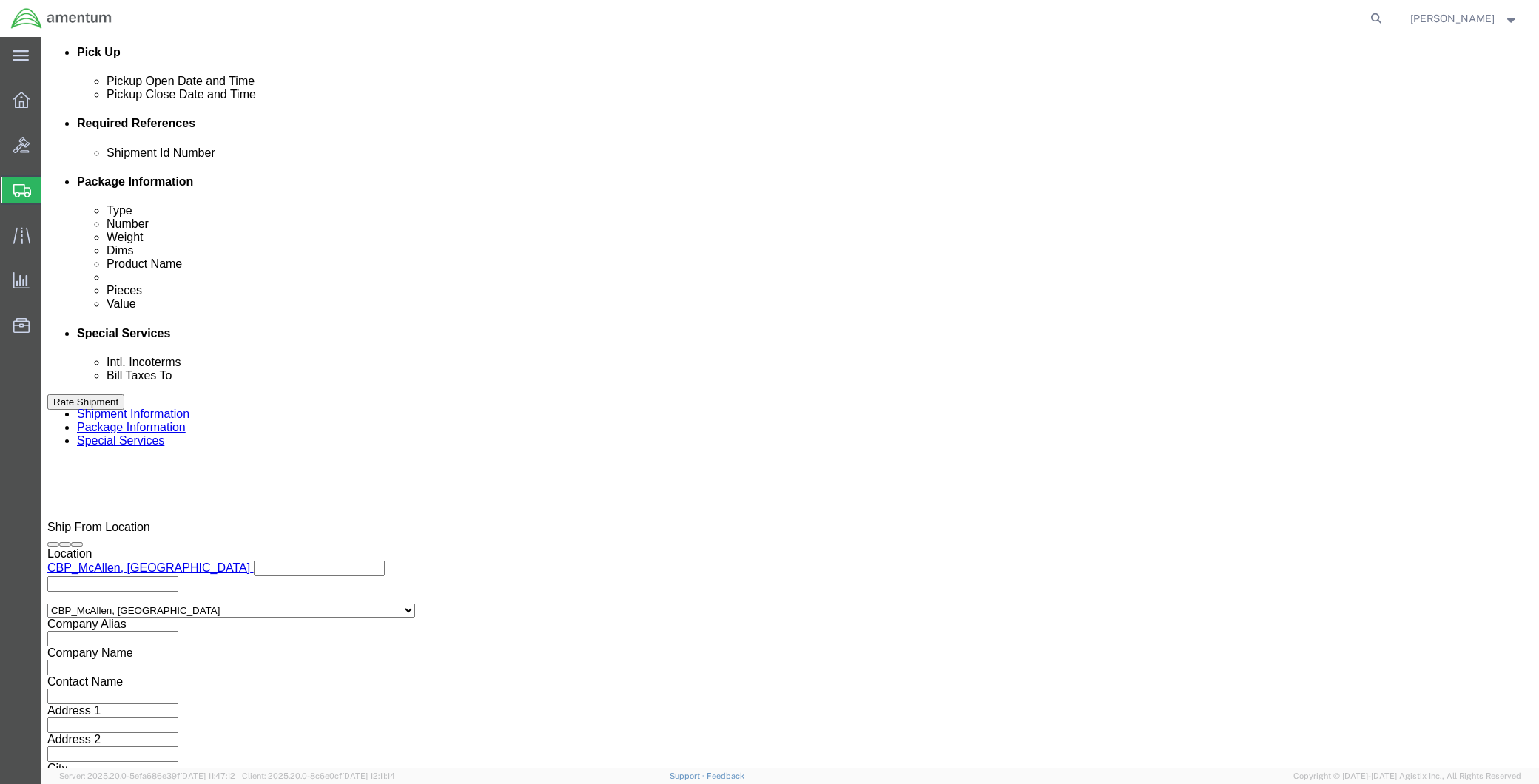
click input "text"
paste input "Xavier.O.Cantu@associates.cbp.dhs.gov"
type input "Xavier.O.Cantu@associates.cbp.dhs.gov"
click button "Rate Shipment"
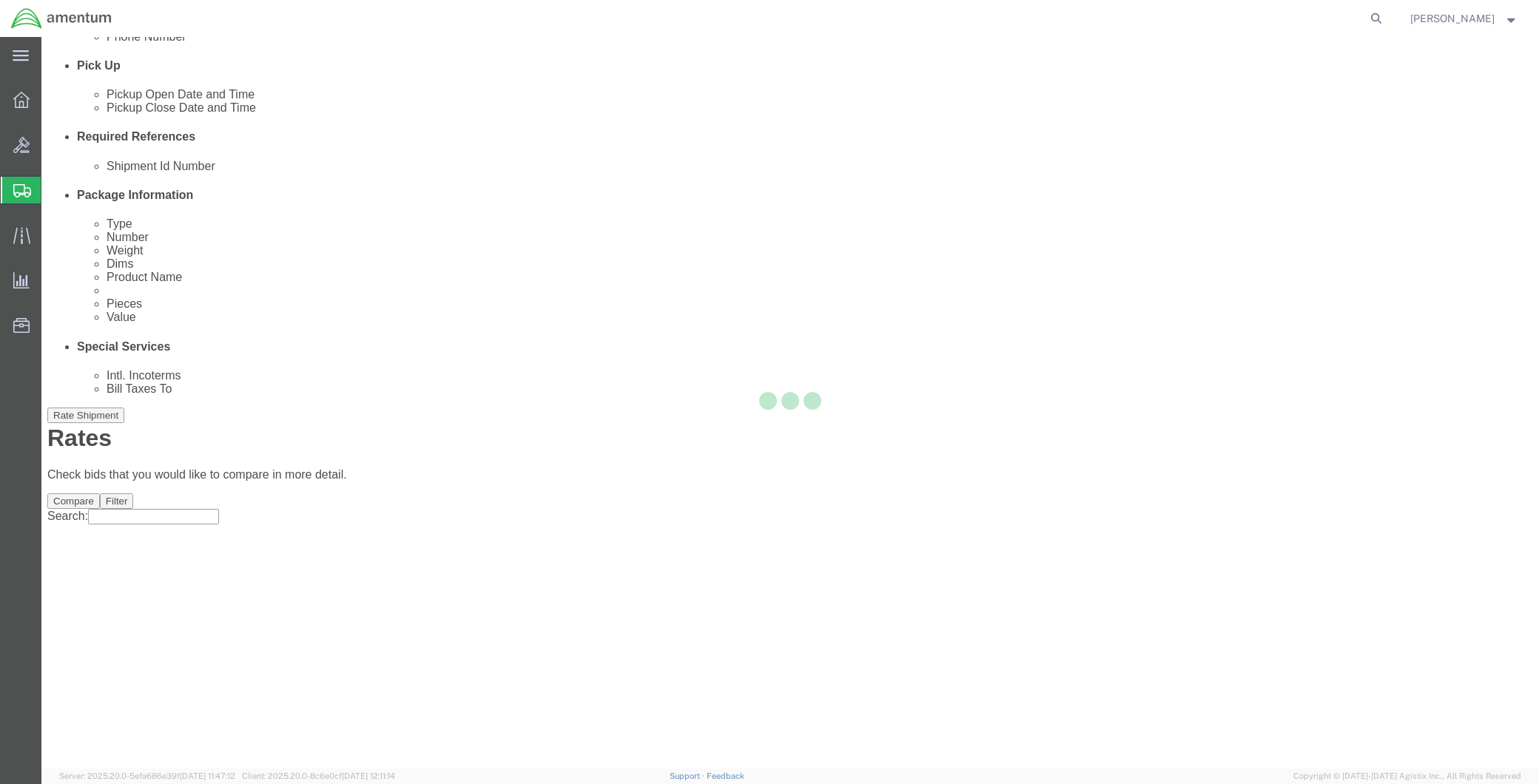
scroll to position [43, 0]
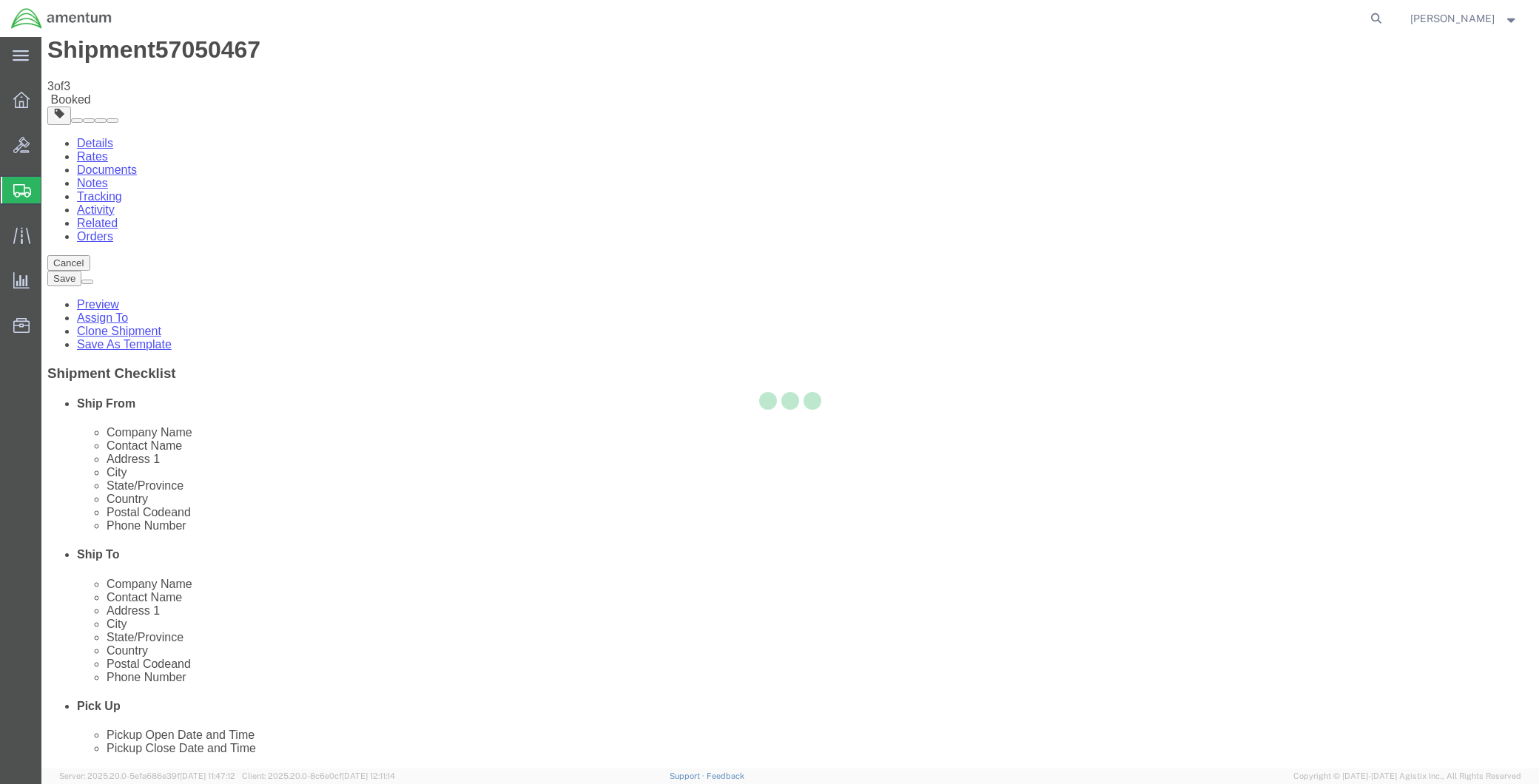
scroll to position [0, 0]
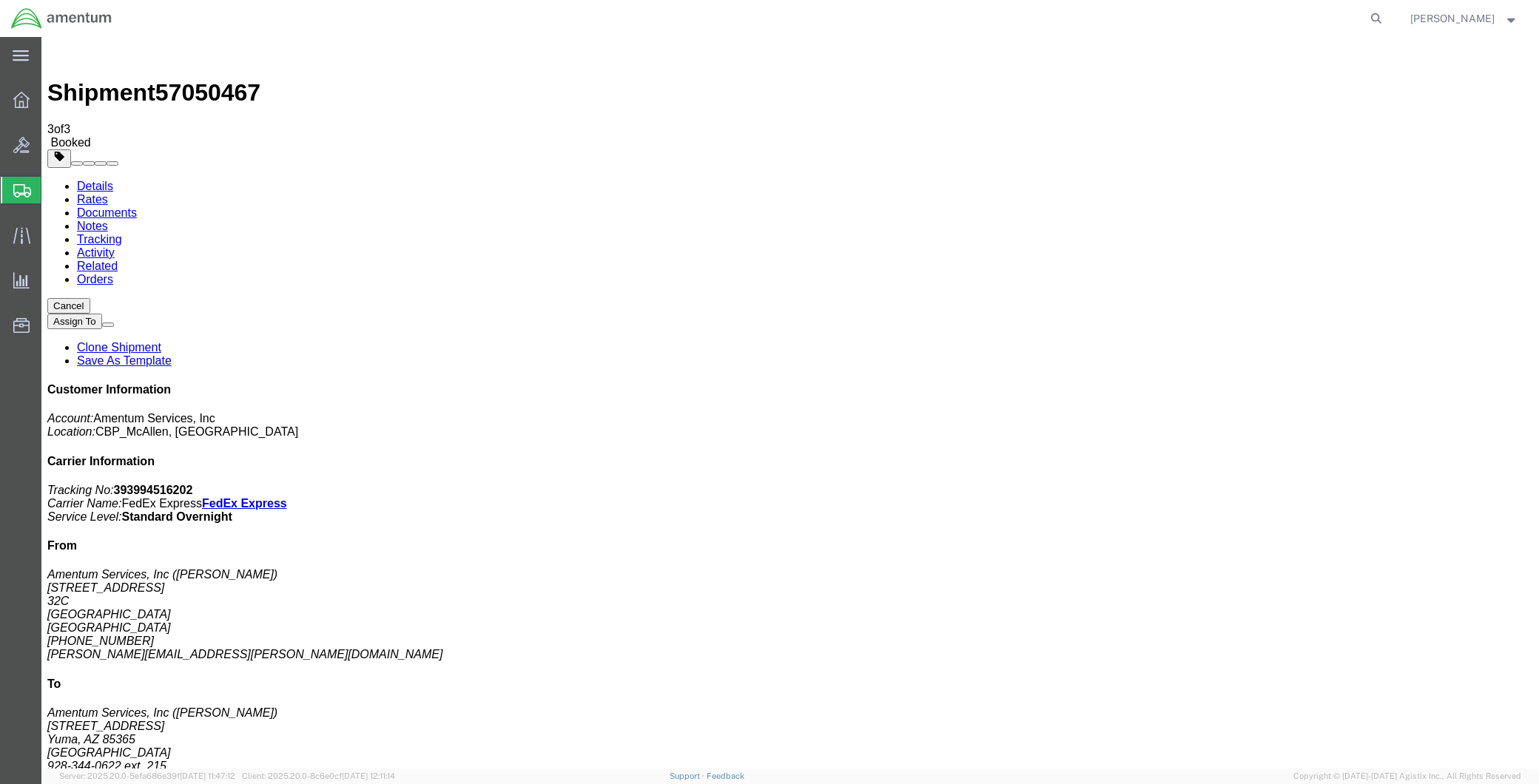
drag, startPoint x: 678, startPoint y: 260, endPoint x: 48, endPoint y: 400, distance: 645.4
